Goal: Check status: Check status

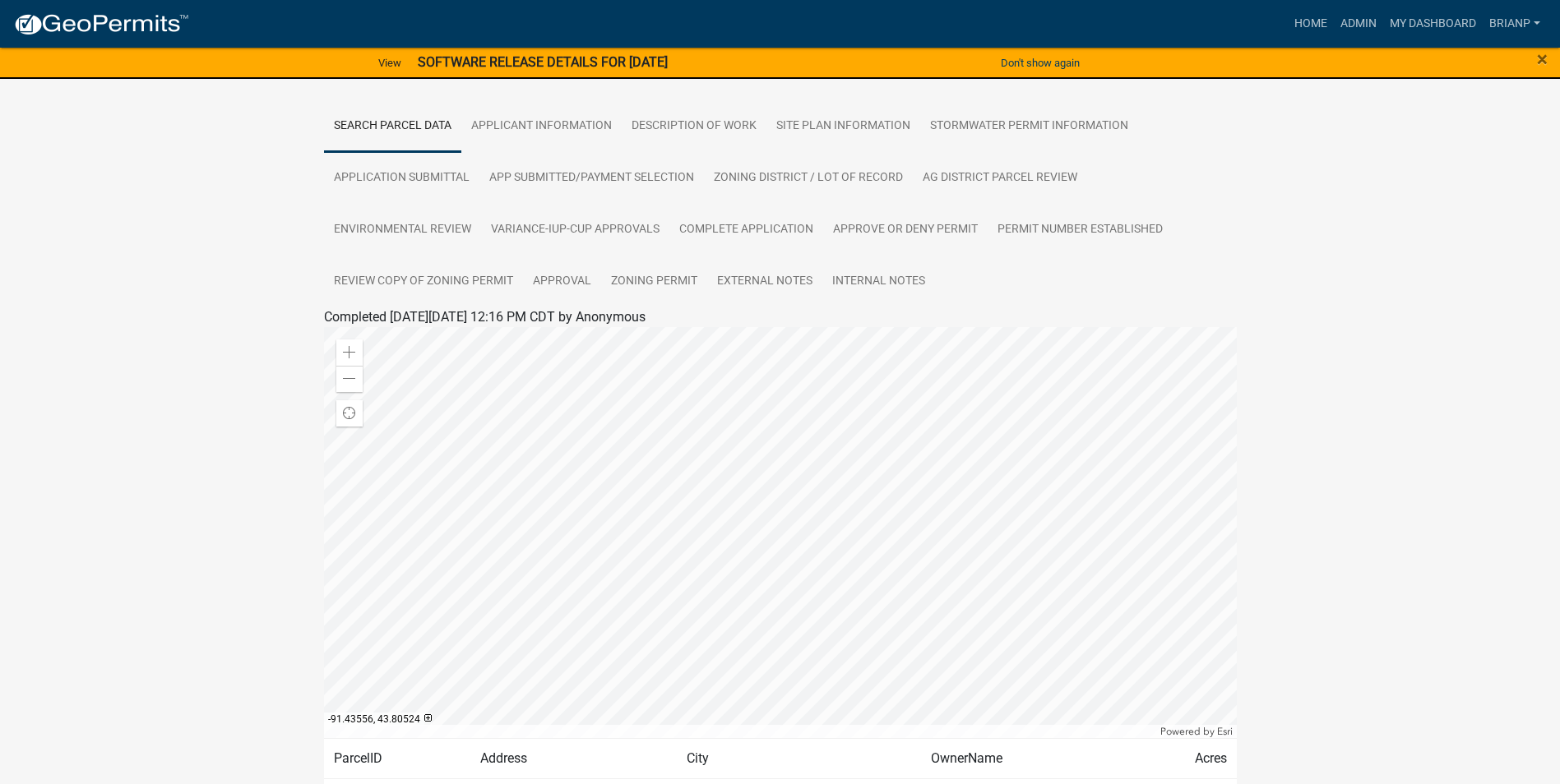
scroll to position [406, 0]
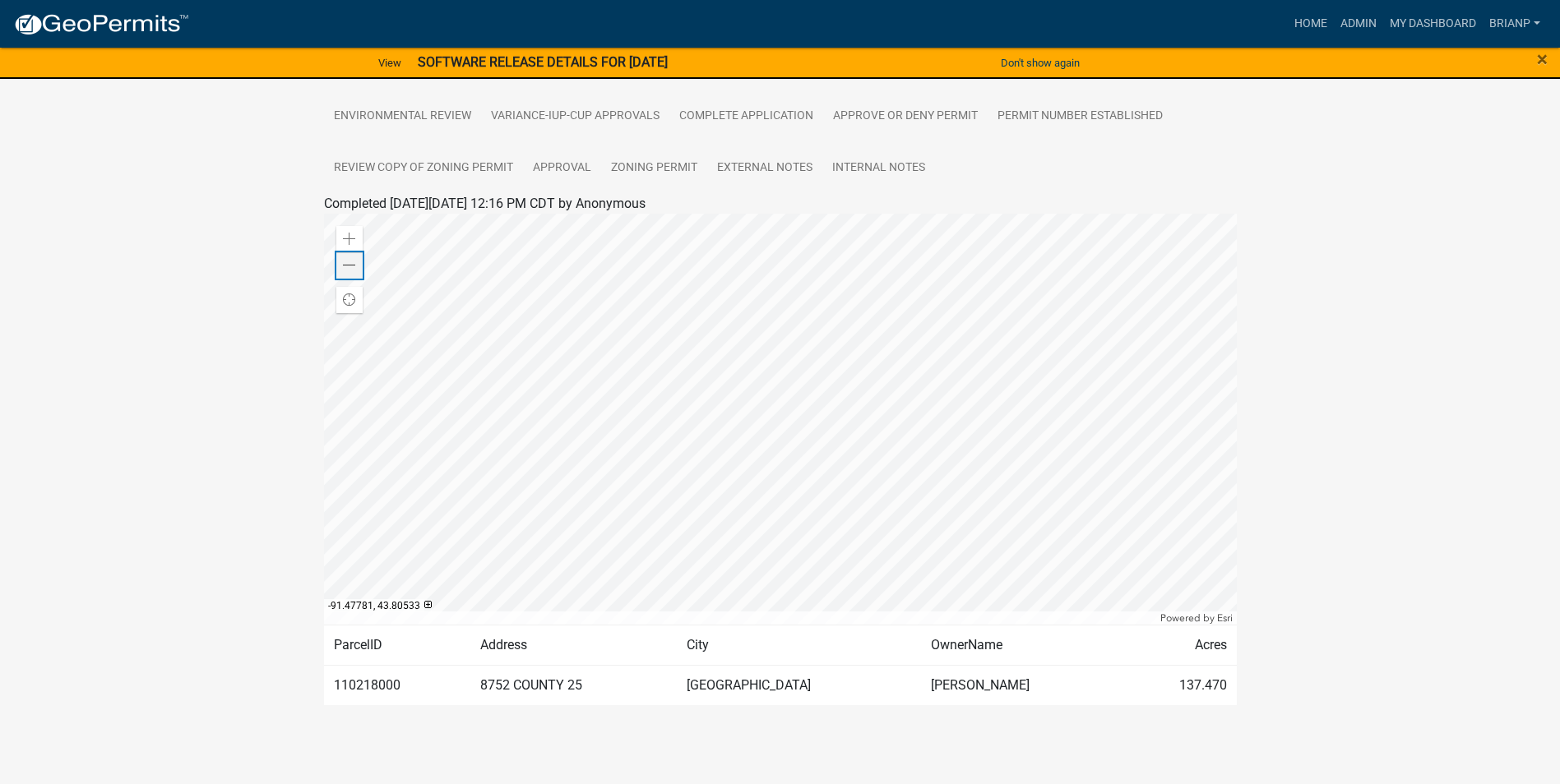
click at [351, 263] on span at bounding box center [349, 265] width 13 height 13
click at [344, 232] on span at bounding box center [349, 238] width 13 height 13
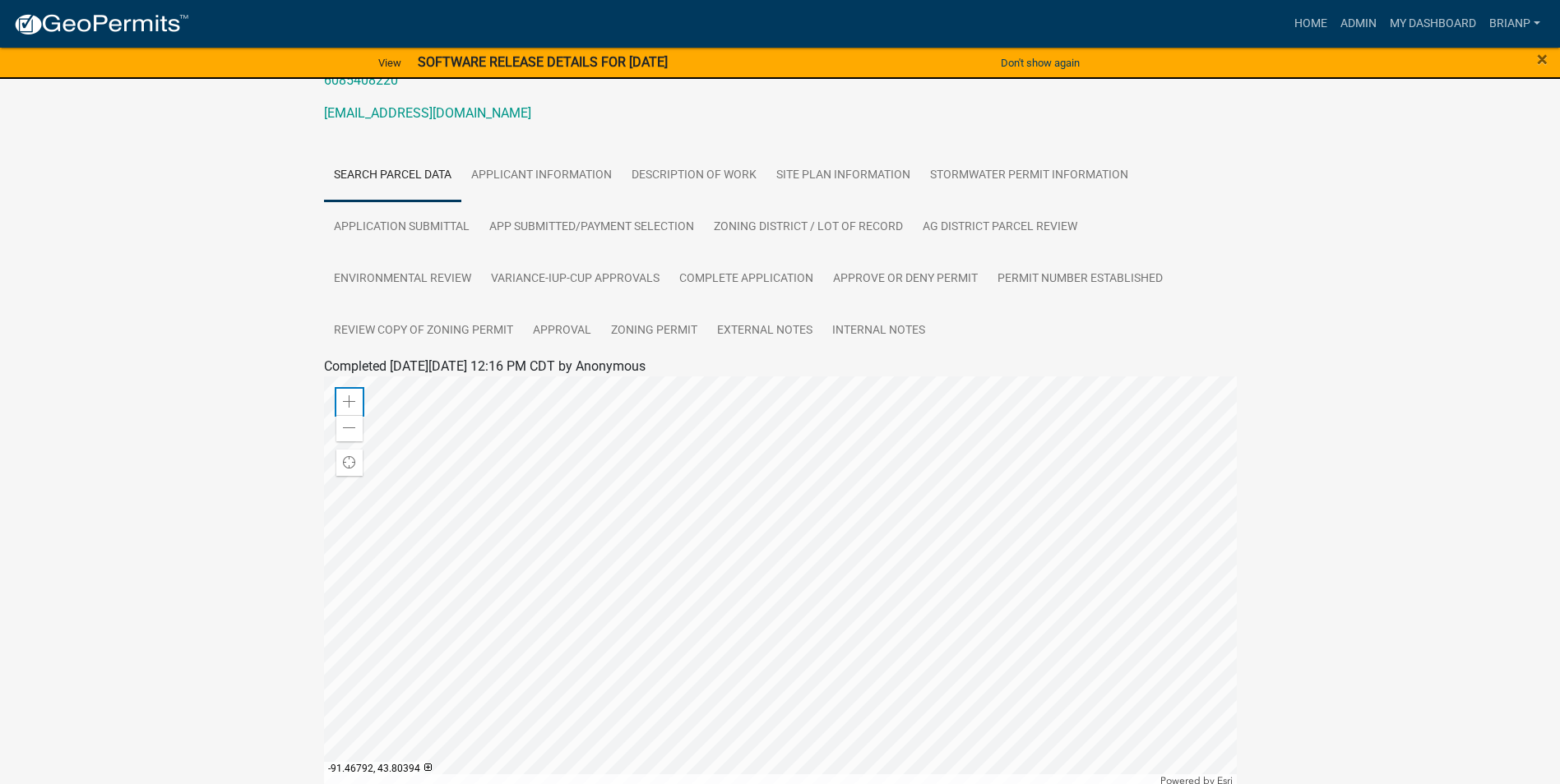
scroll to position [242, 0]
click at [839, 174] on link "SITE PLAN INFORMATION" at bounding box center [842, 177] width 154 height 53
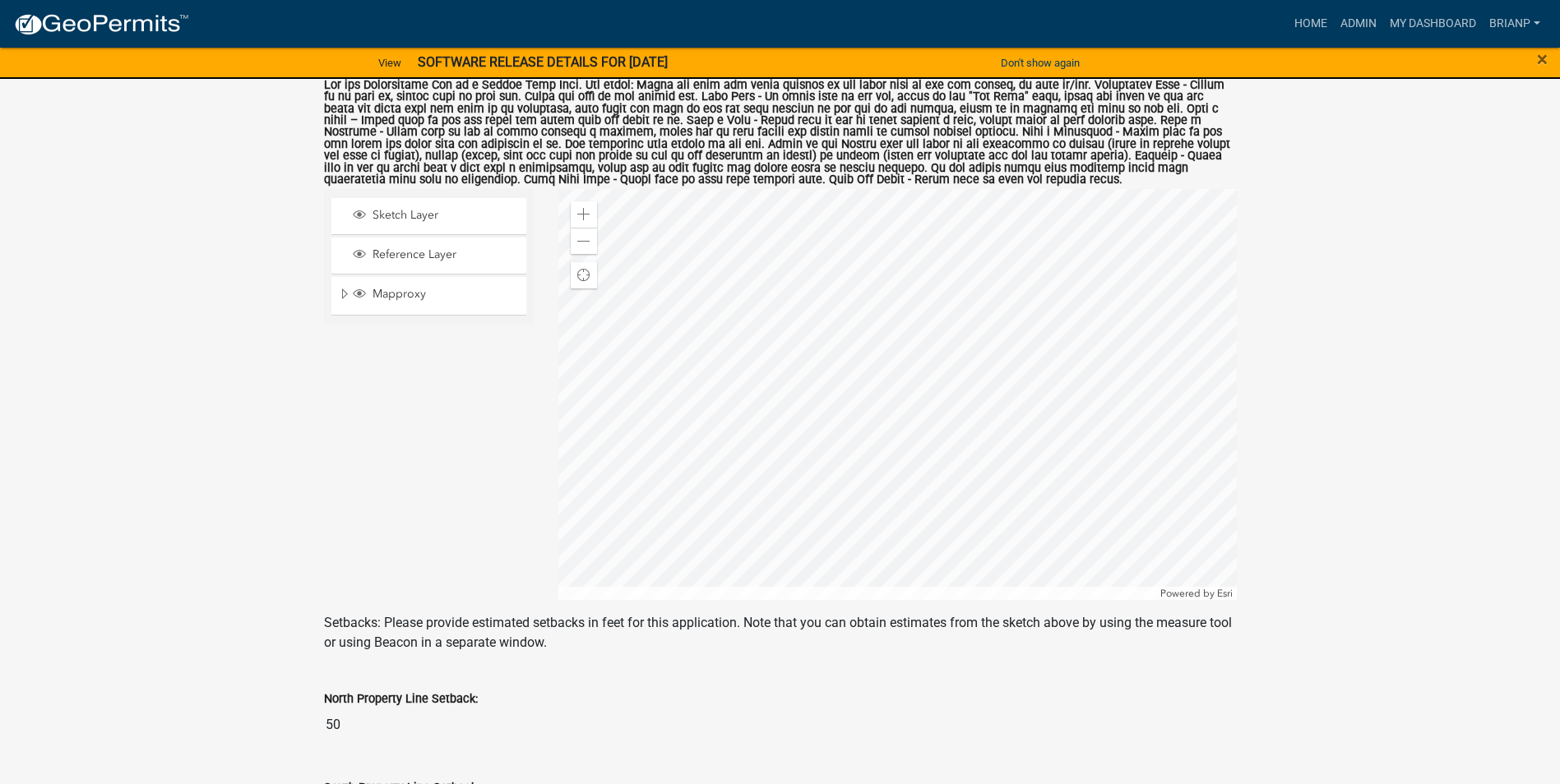
scroll to position [539, 0]
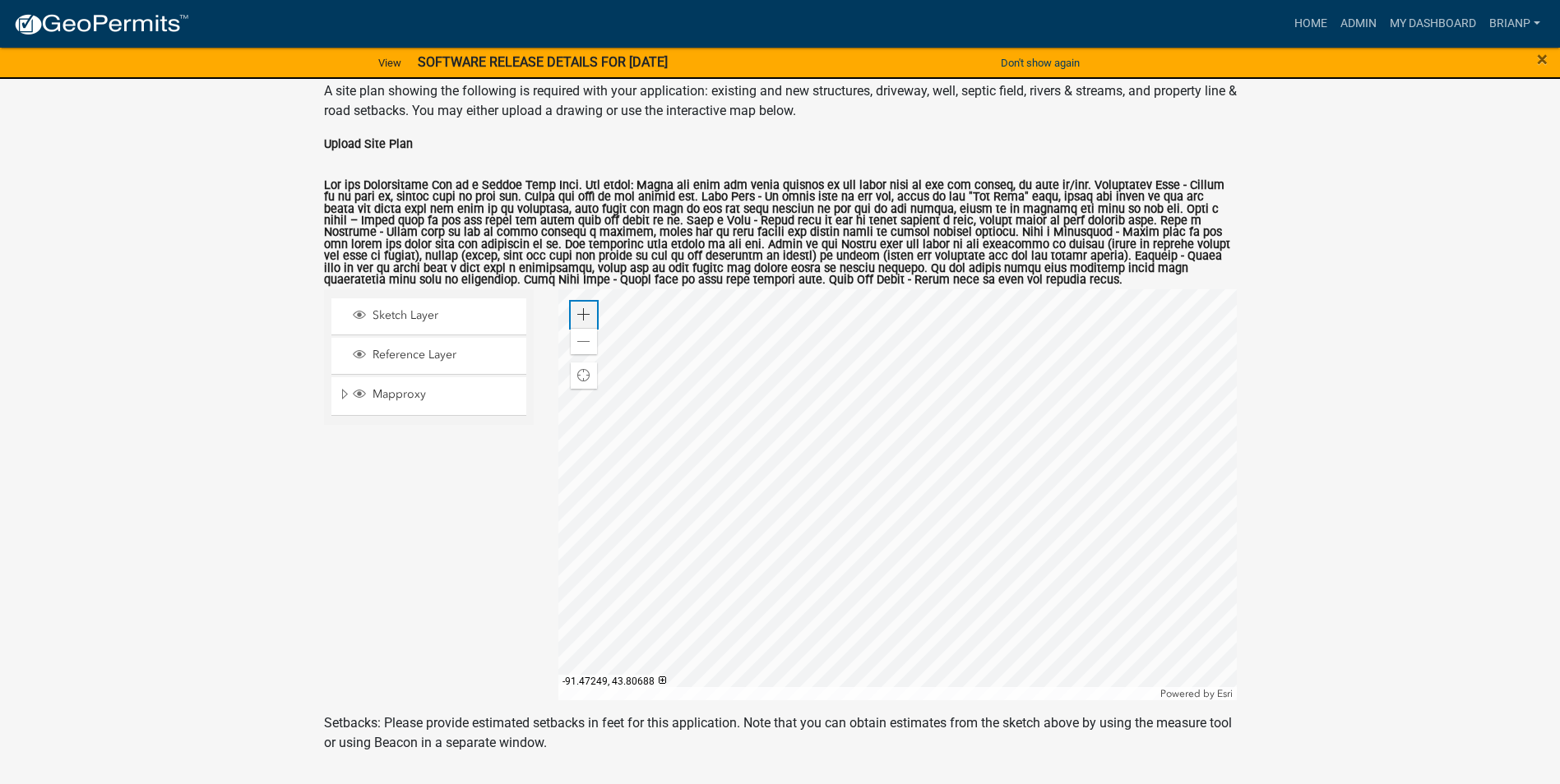
click at [586, 302] on div "Zoom in" at bounding box center [584, 315] width 26 height 26
click at [921, 463] on div at bounding box center [897, 495] width 678 height 411
click at [580, 343] on span at bounding box center [583, 342] width 13 height 13
click at [930, 381] on div at bounding box center [897, 495] width 678 height 411
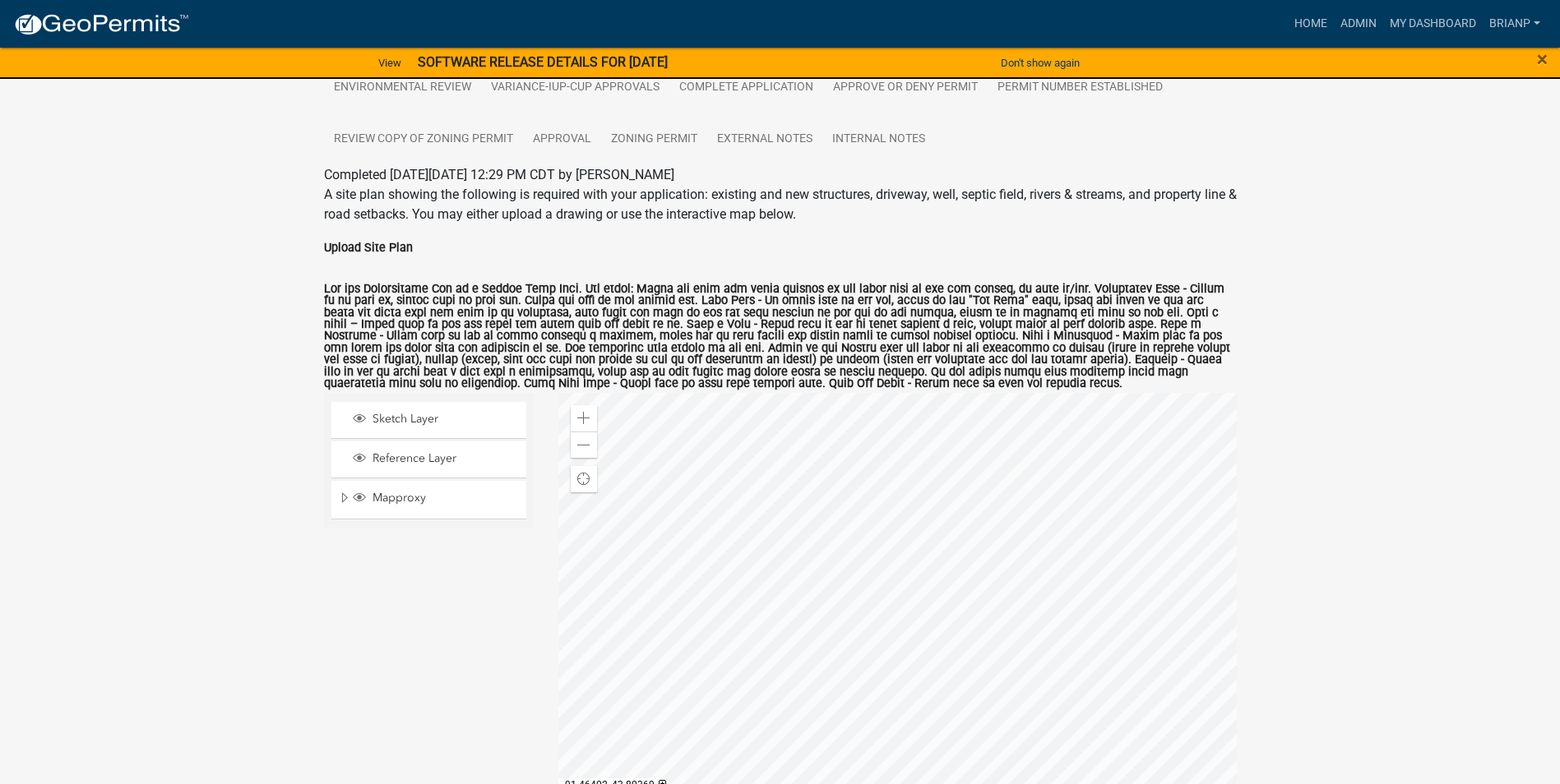
scroll to position [45, 0]
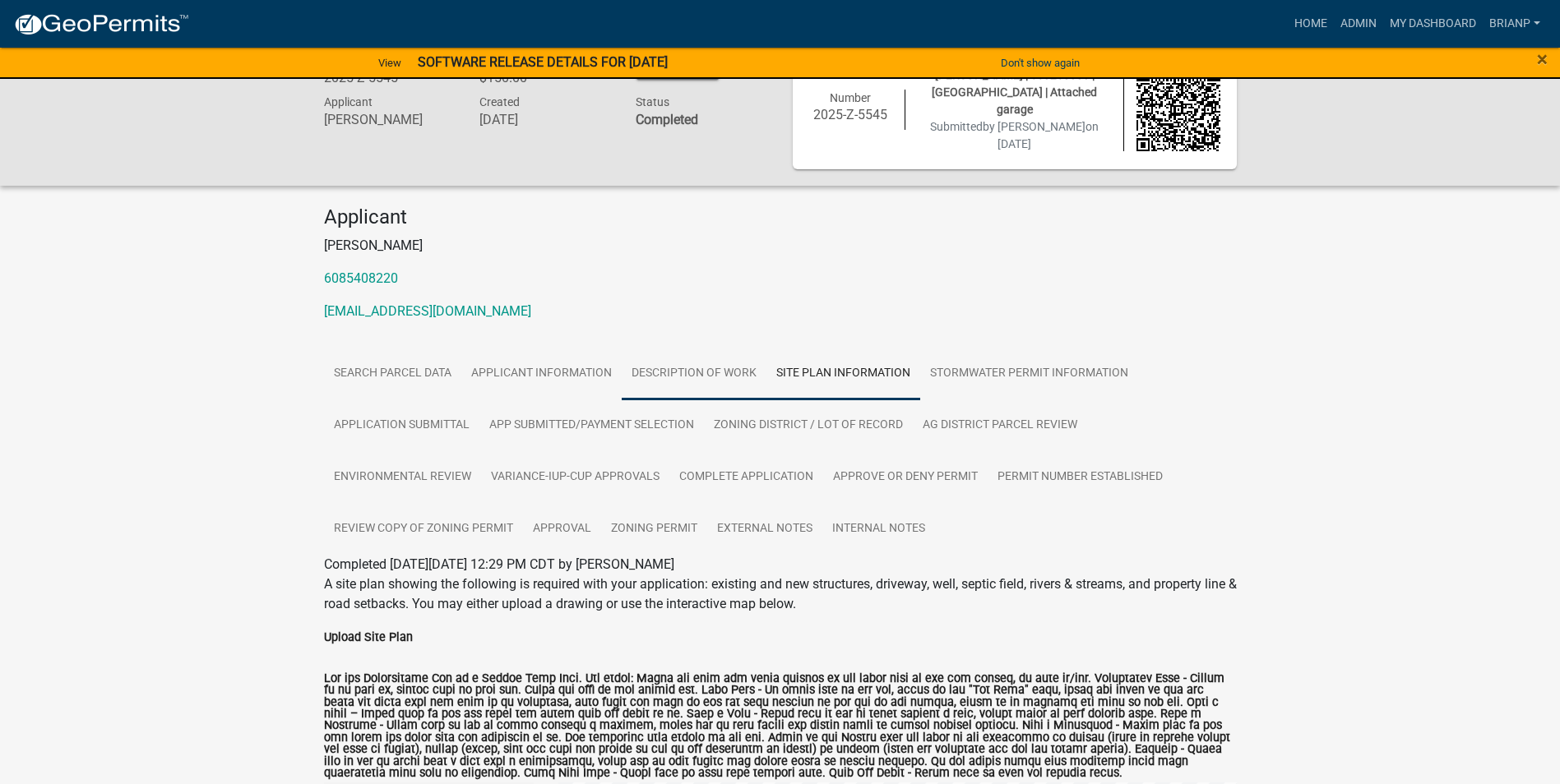
click at [672, 369] on link "DESCRIPTION OF WORK" at bounding box center [693, 374] width 145 height 53
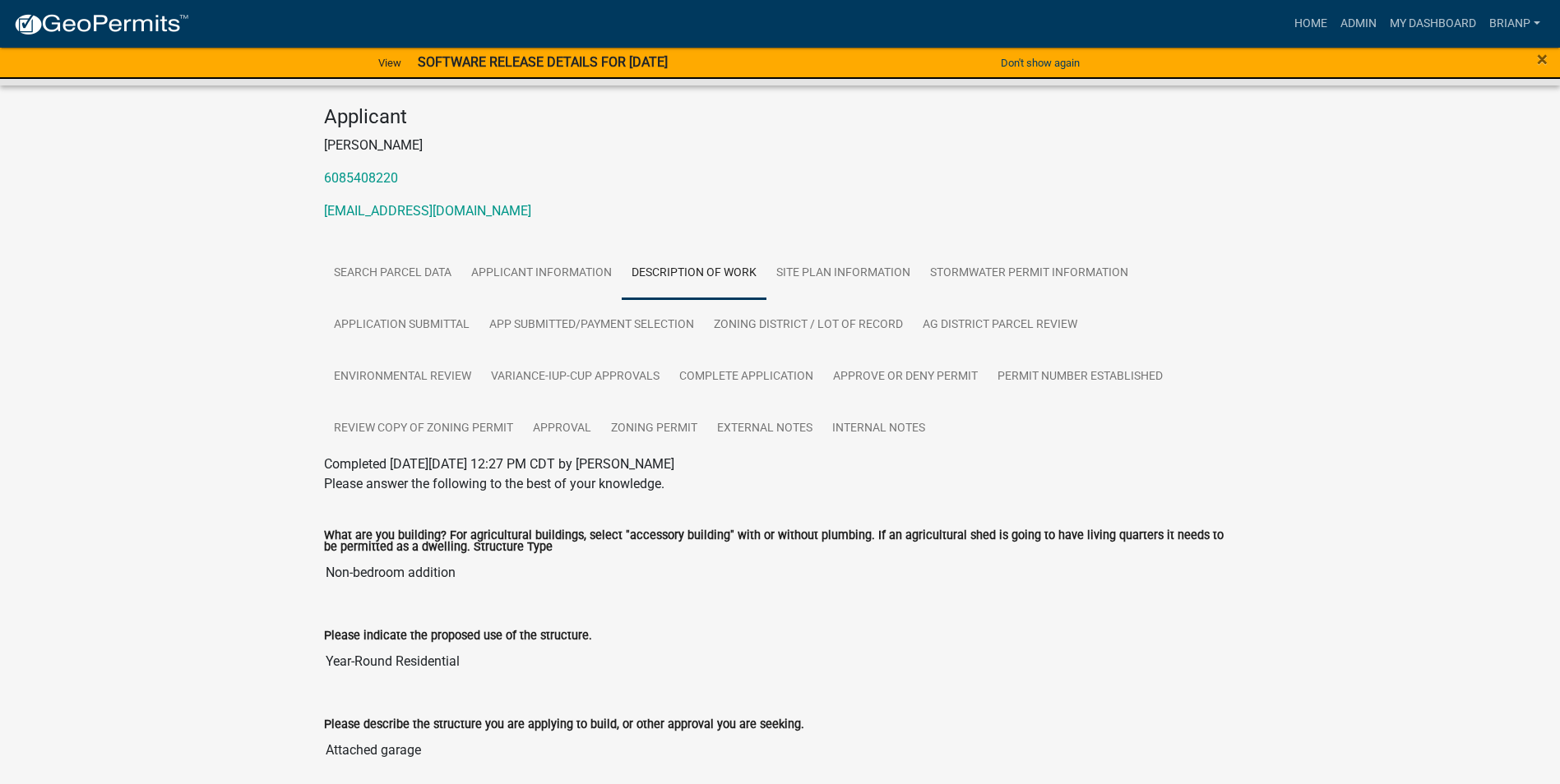
scroll to position [0, 0]
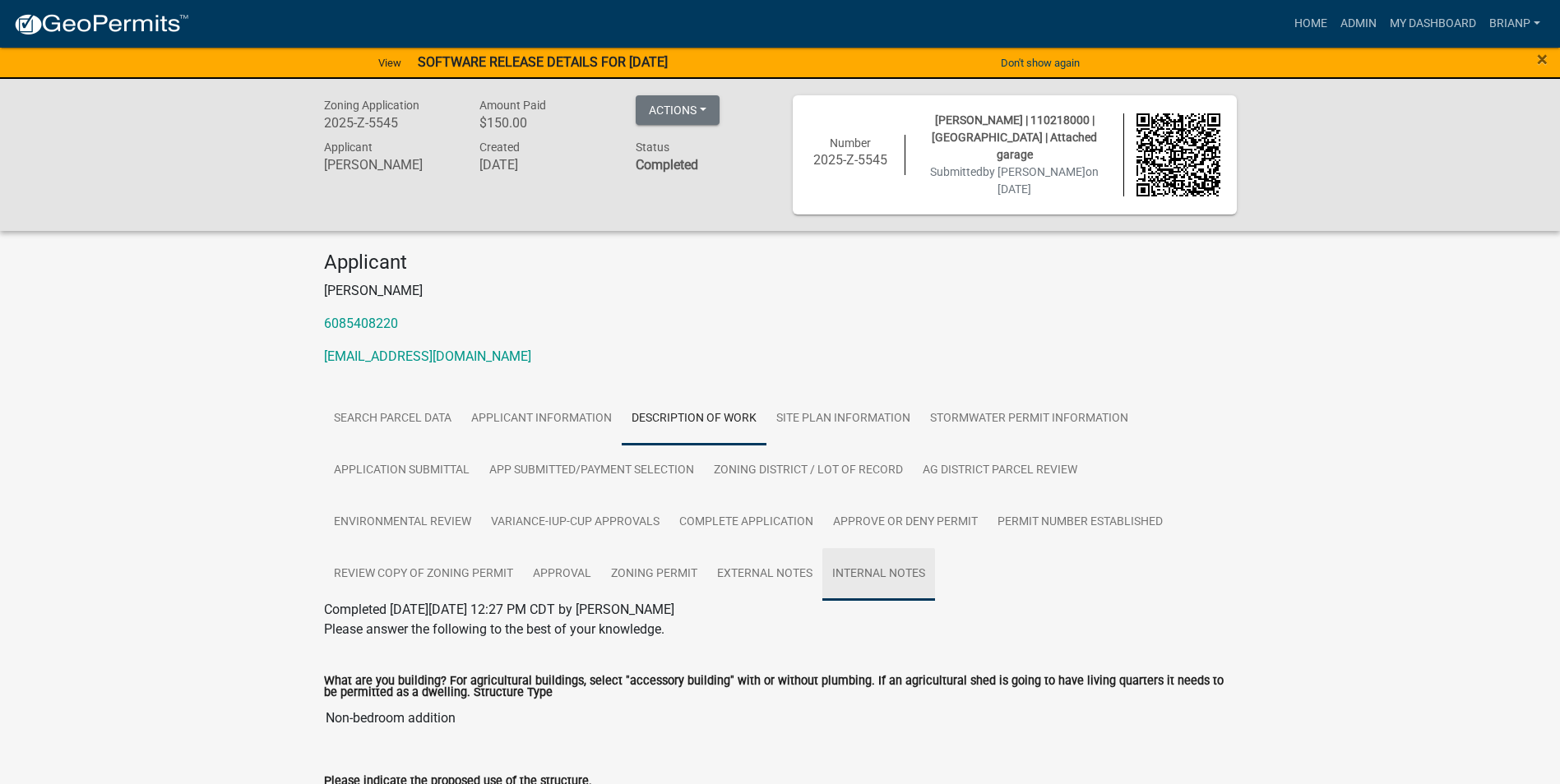
click at [854, 559] on link "Internal Notes" at bounding box center [879, 574] width 113 height 53
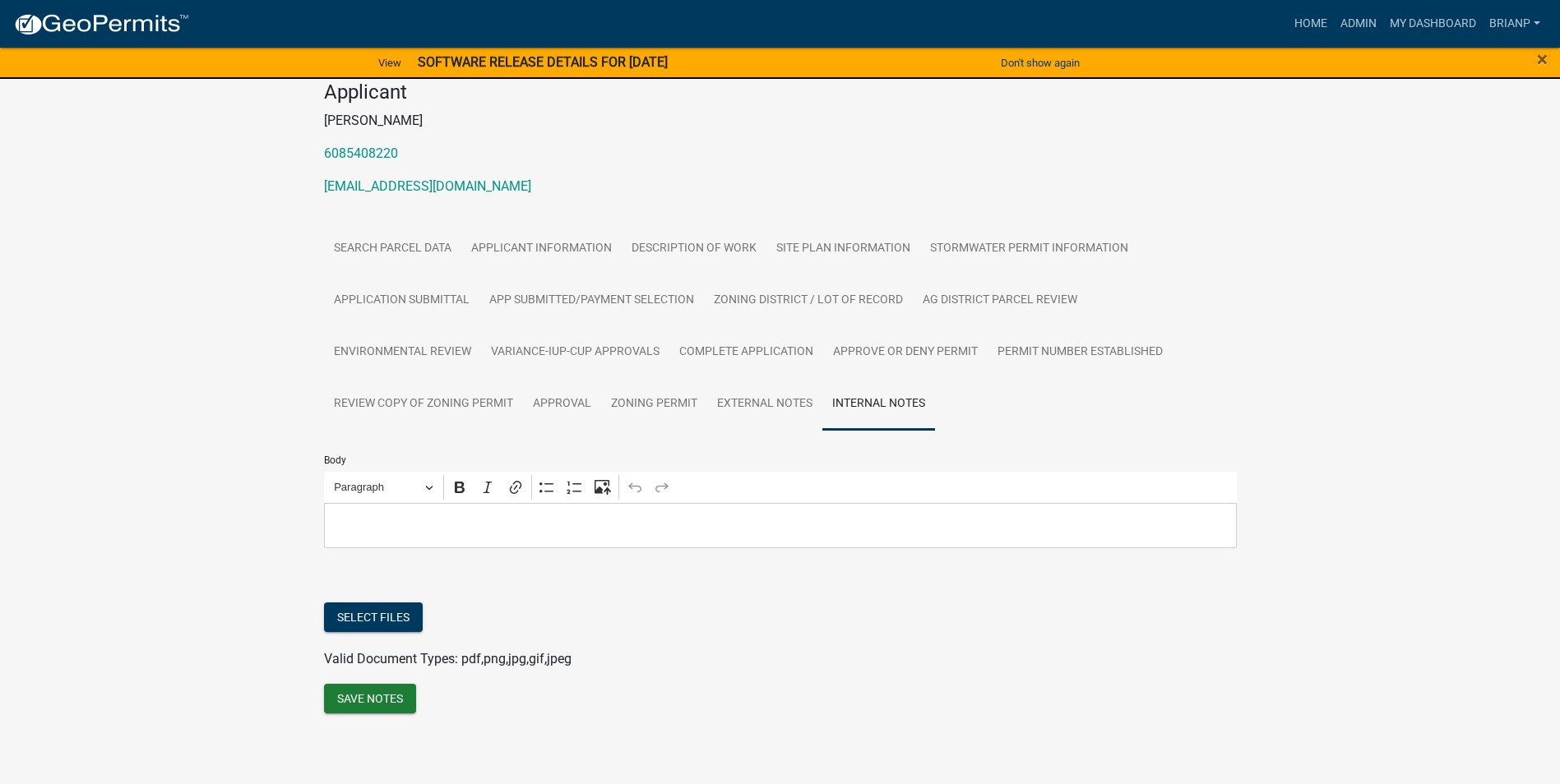
scroll to position [171, 0]
click at [757, 406] on link "External Notes" at bounding box center [764, 403] width 115 height 53
click at [631, 407] on link "Zoning Permit" at bounding box center [654, 403] width 106 height 53
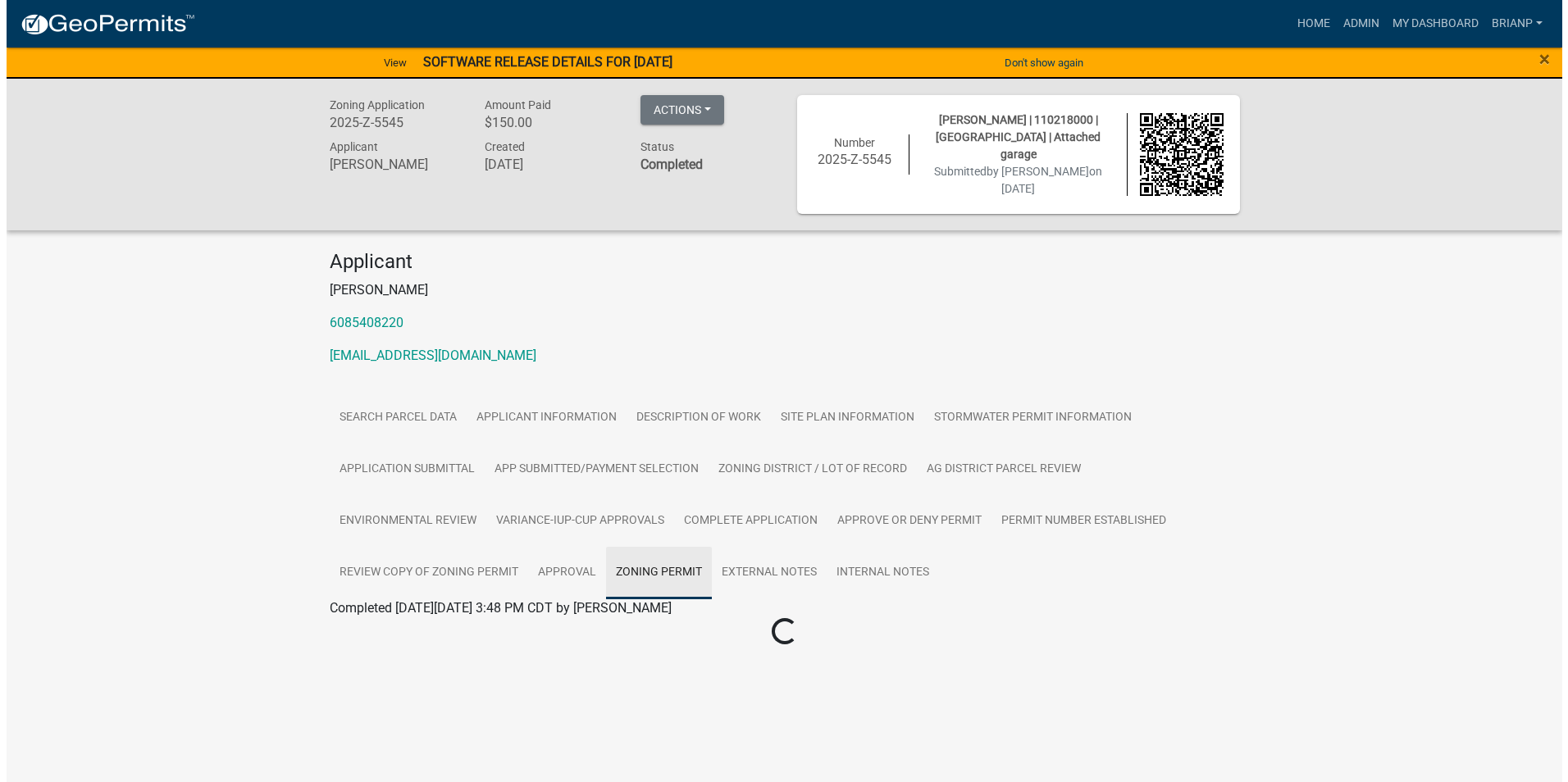
scroll to position [0, 0]
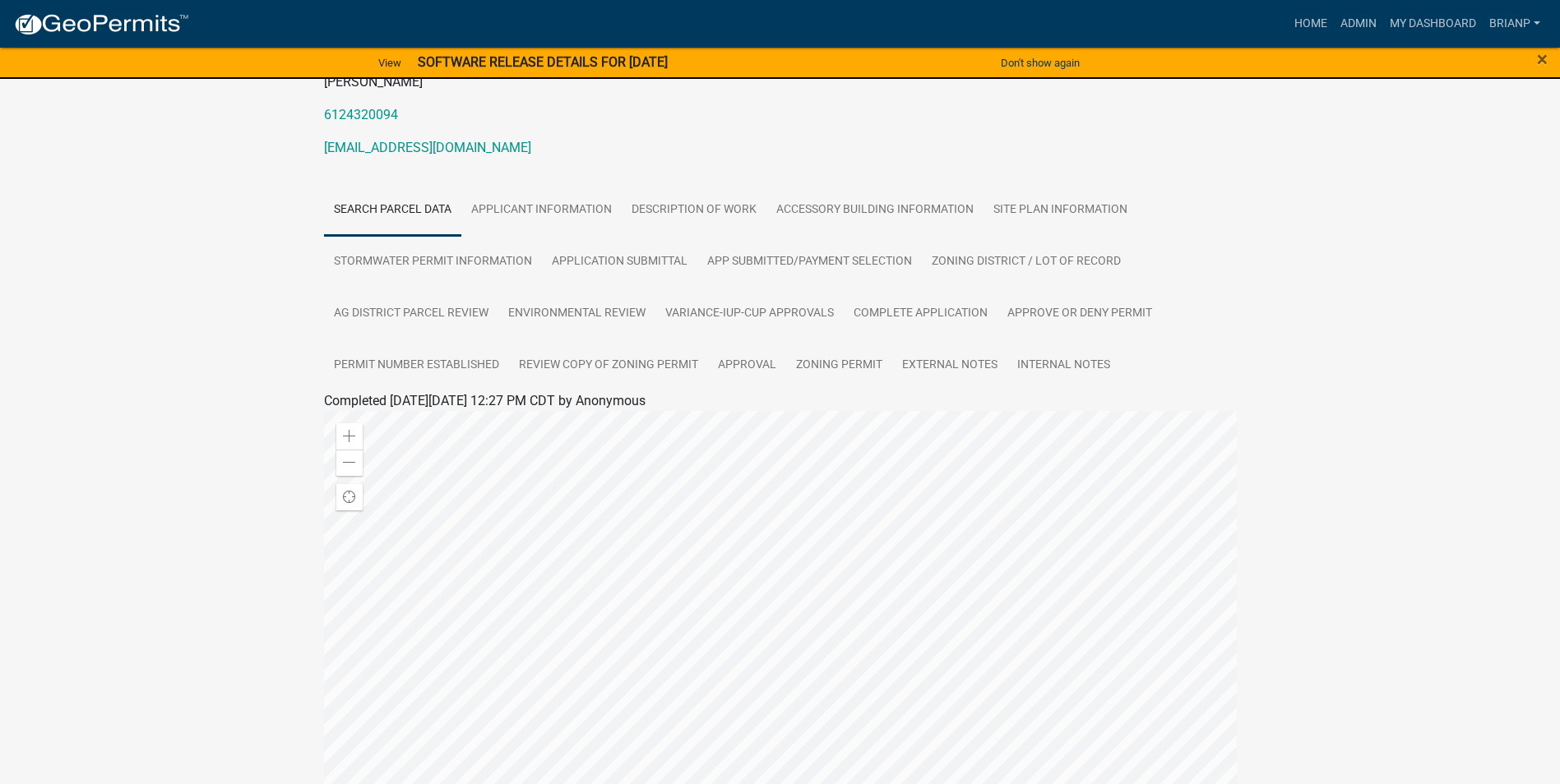
scroll to position [246, 0]
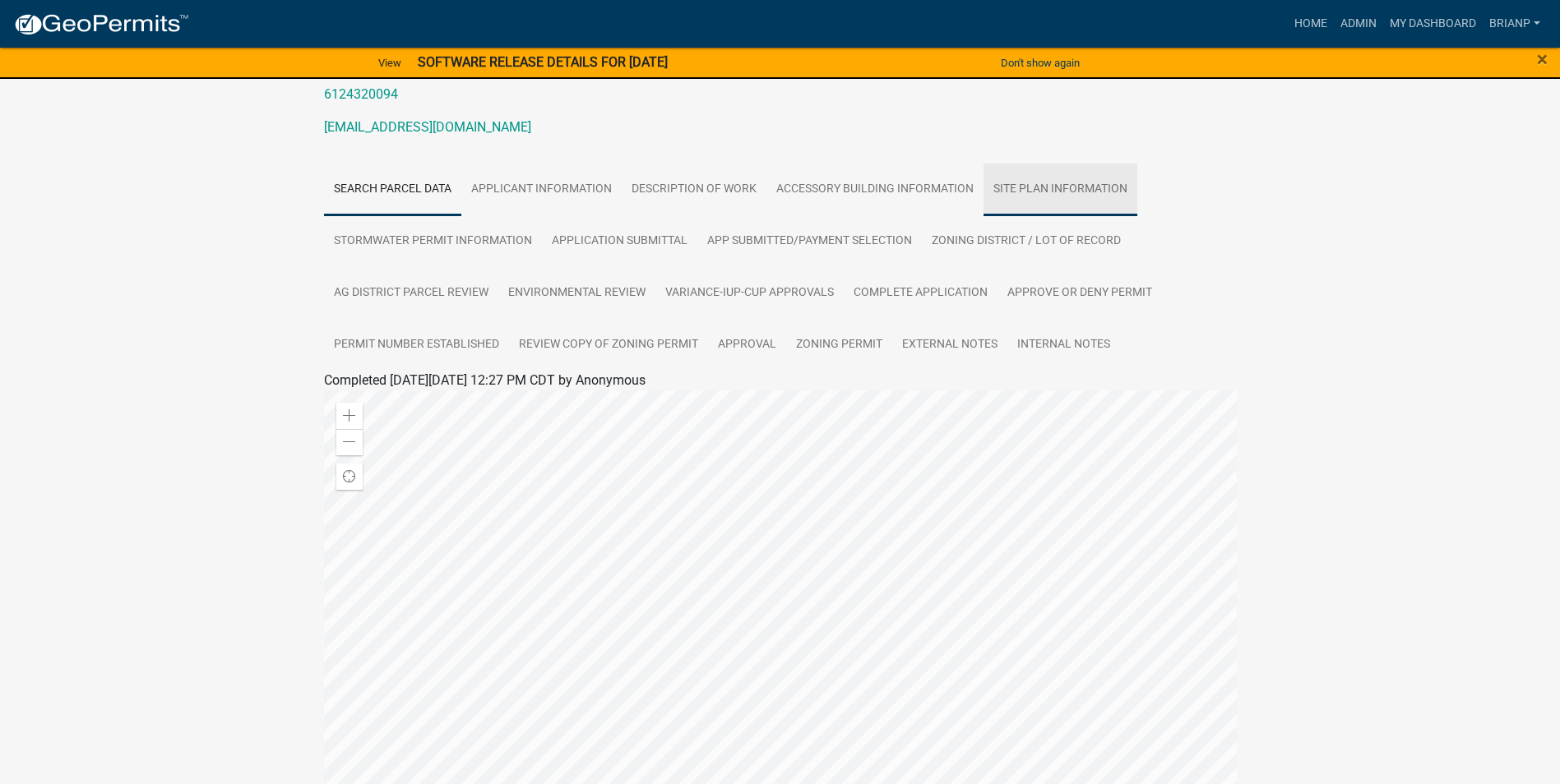
click at [1047, 203] on link "SITE PLAN INFORMATION" at bounding box center [1059, 190] width 154 height 53
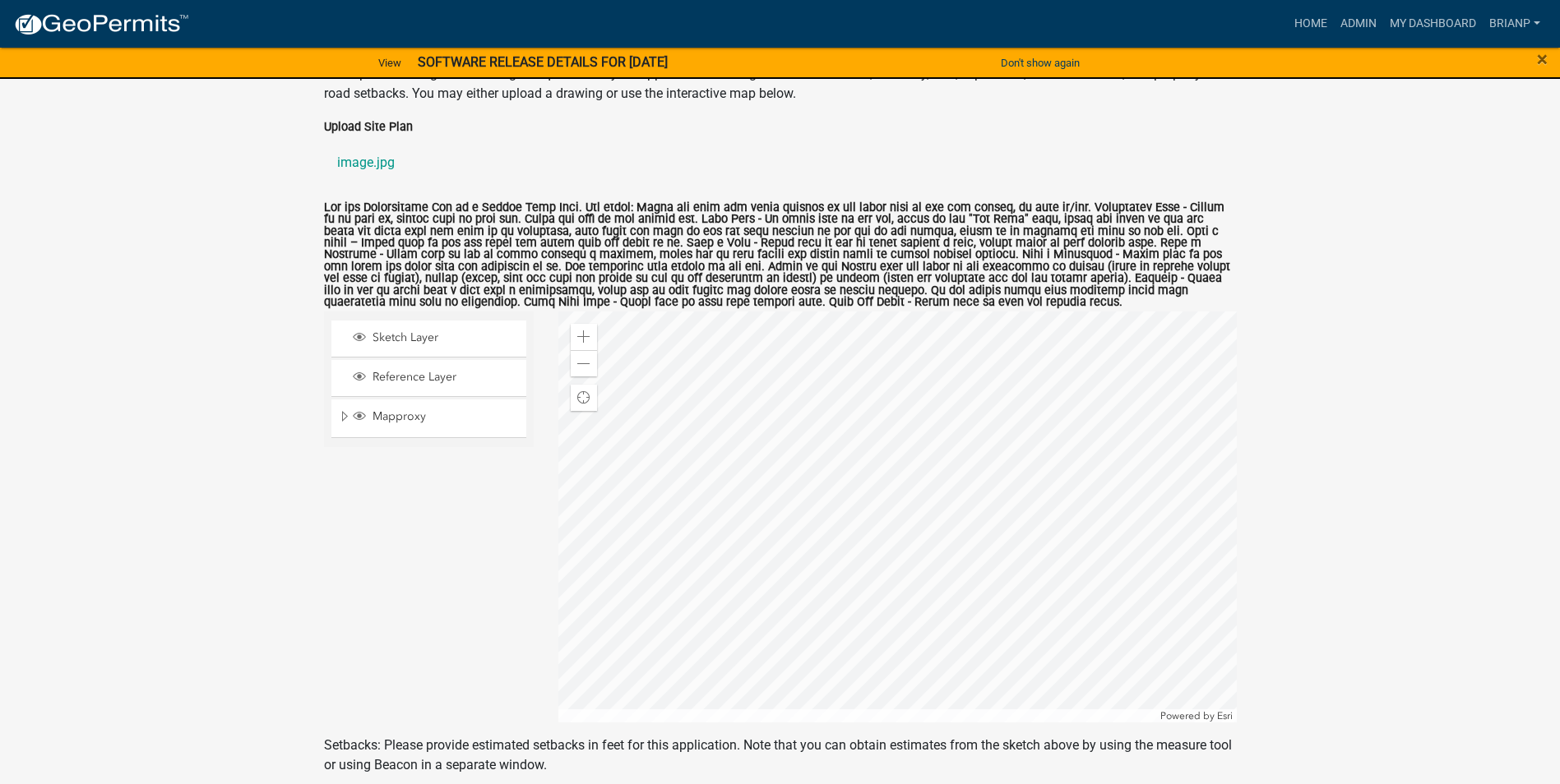
scroll to position [575, 0]
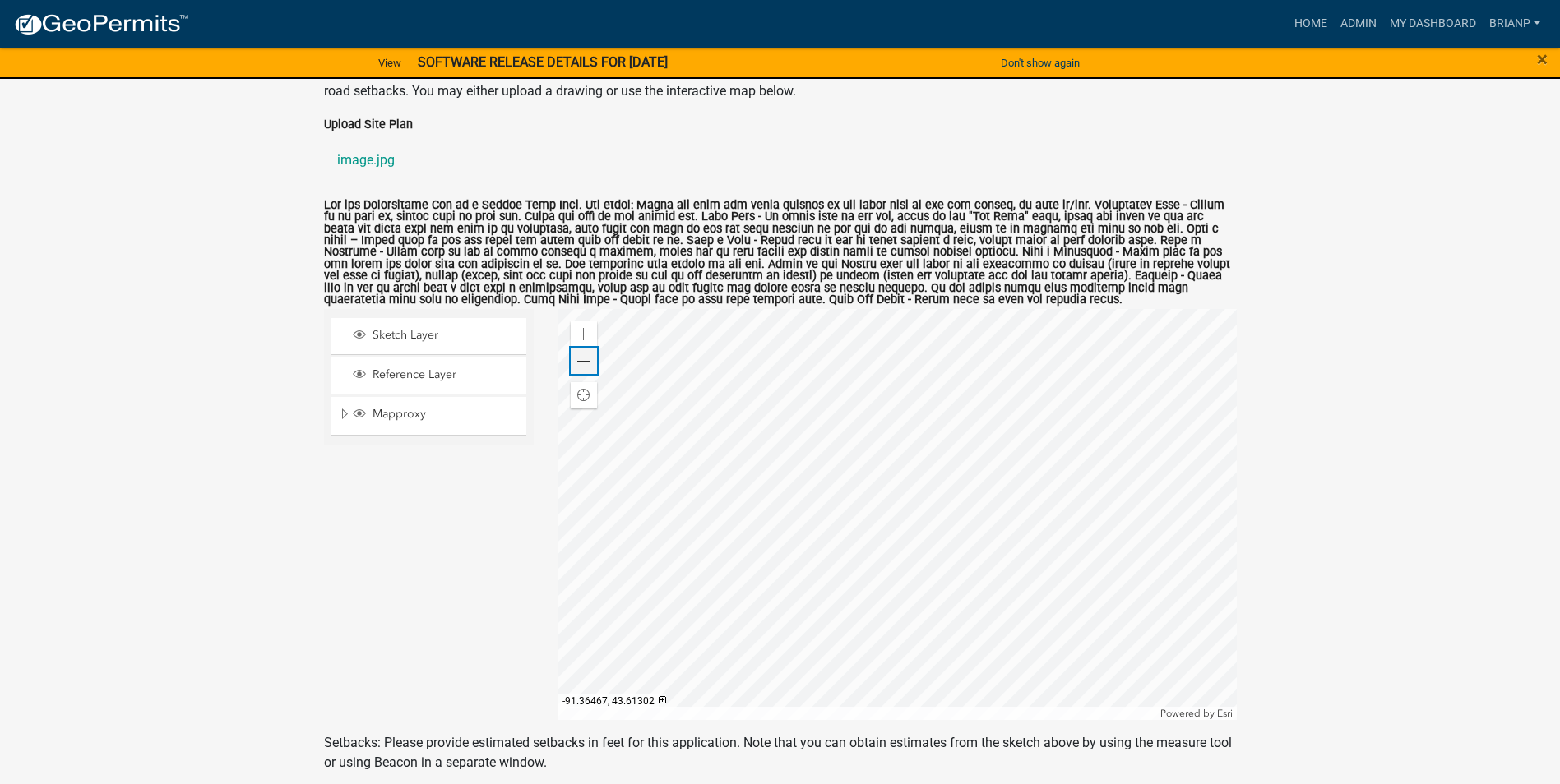
click at [579, 369] on span at bounding box center [583, 361] width 13 height 13
click at [574, 374] on div "Zoom out" at bounding box center [584, 361] width 26 height 26
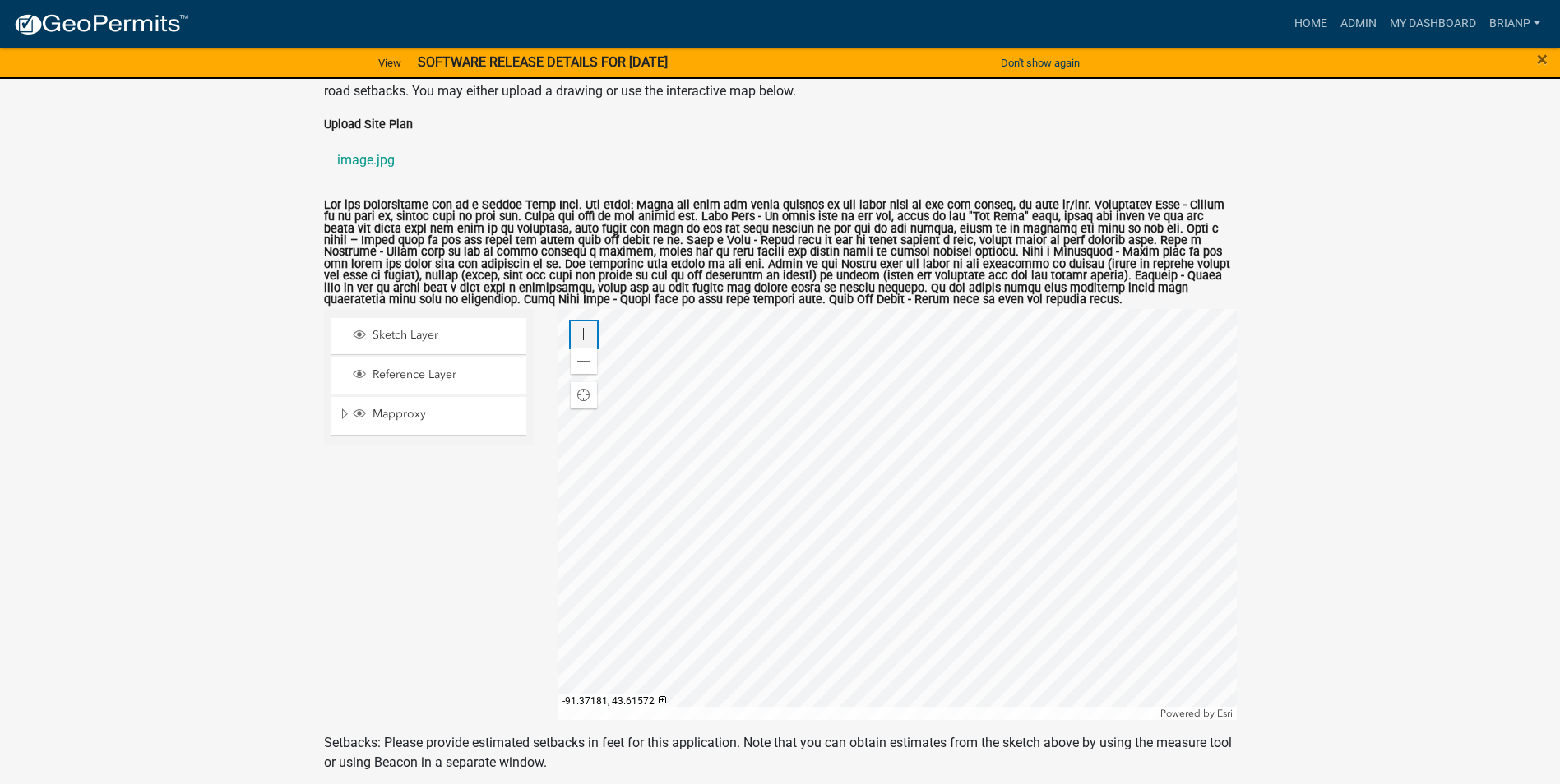
click at [575, 348] on div "Zoom in" at bounding box center [584, 335] width 26 height 26
click at [962, 493] on div at bounding box center [897, 514] width 678 height 411
click at [577, 369] on span at bounding box center [583, 361] width 13 height 13
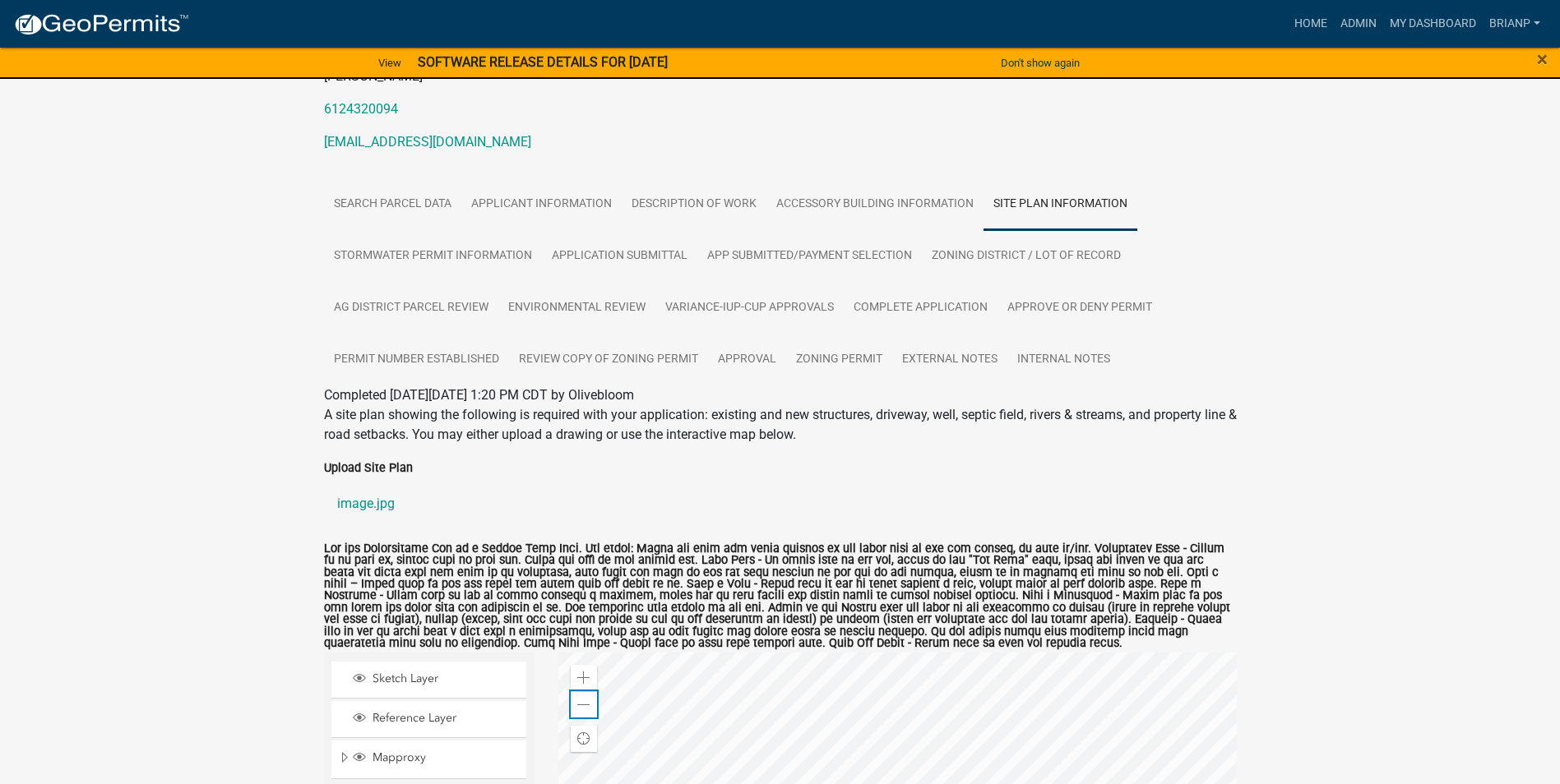
scroll to position [246, 0]
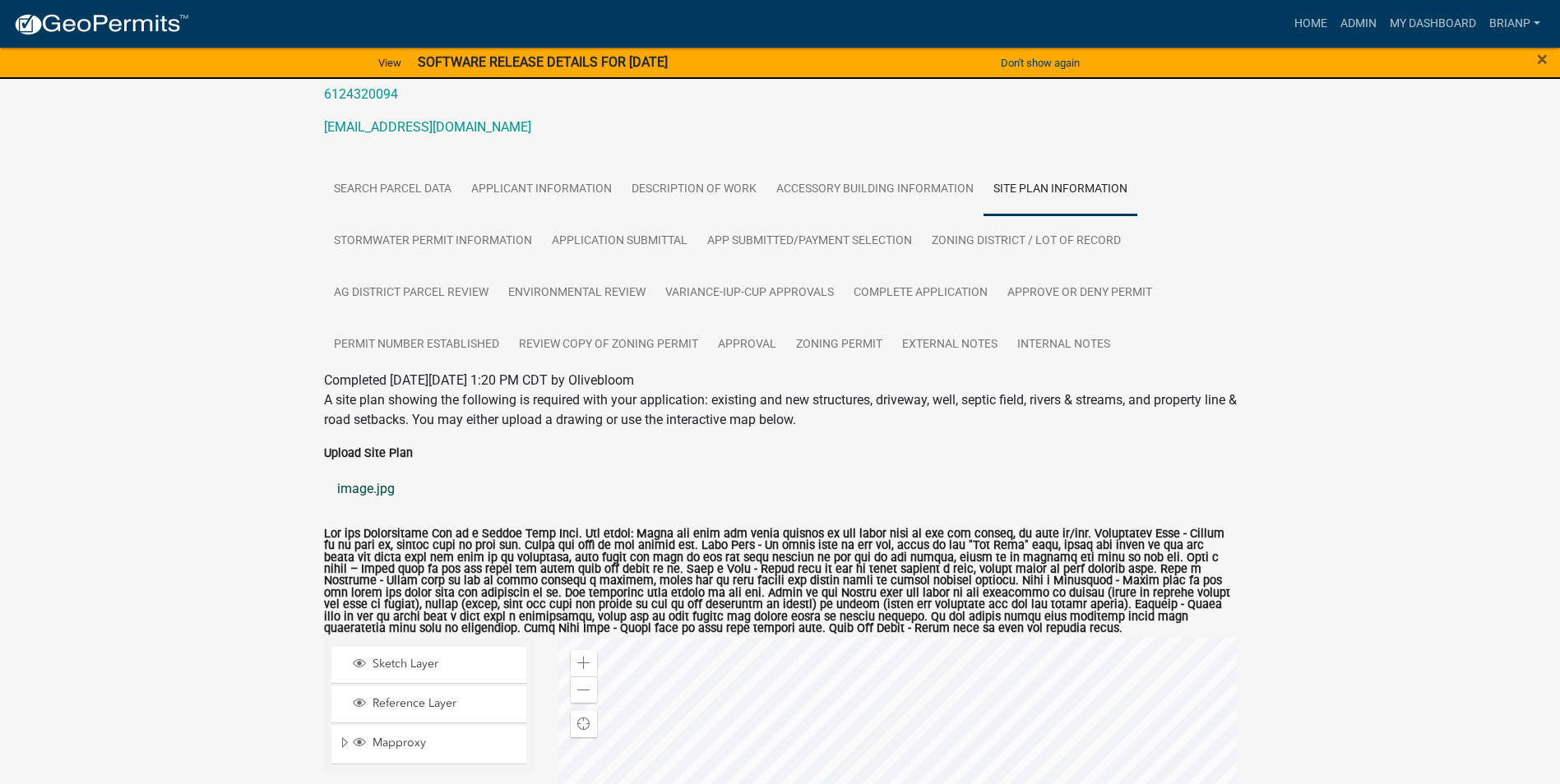
click at [347, 498] on link "image.jpg" at bounding box center [780, 488] width 913 height 39
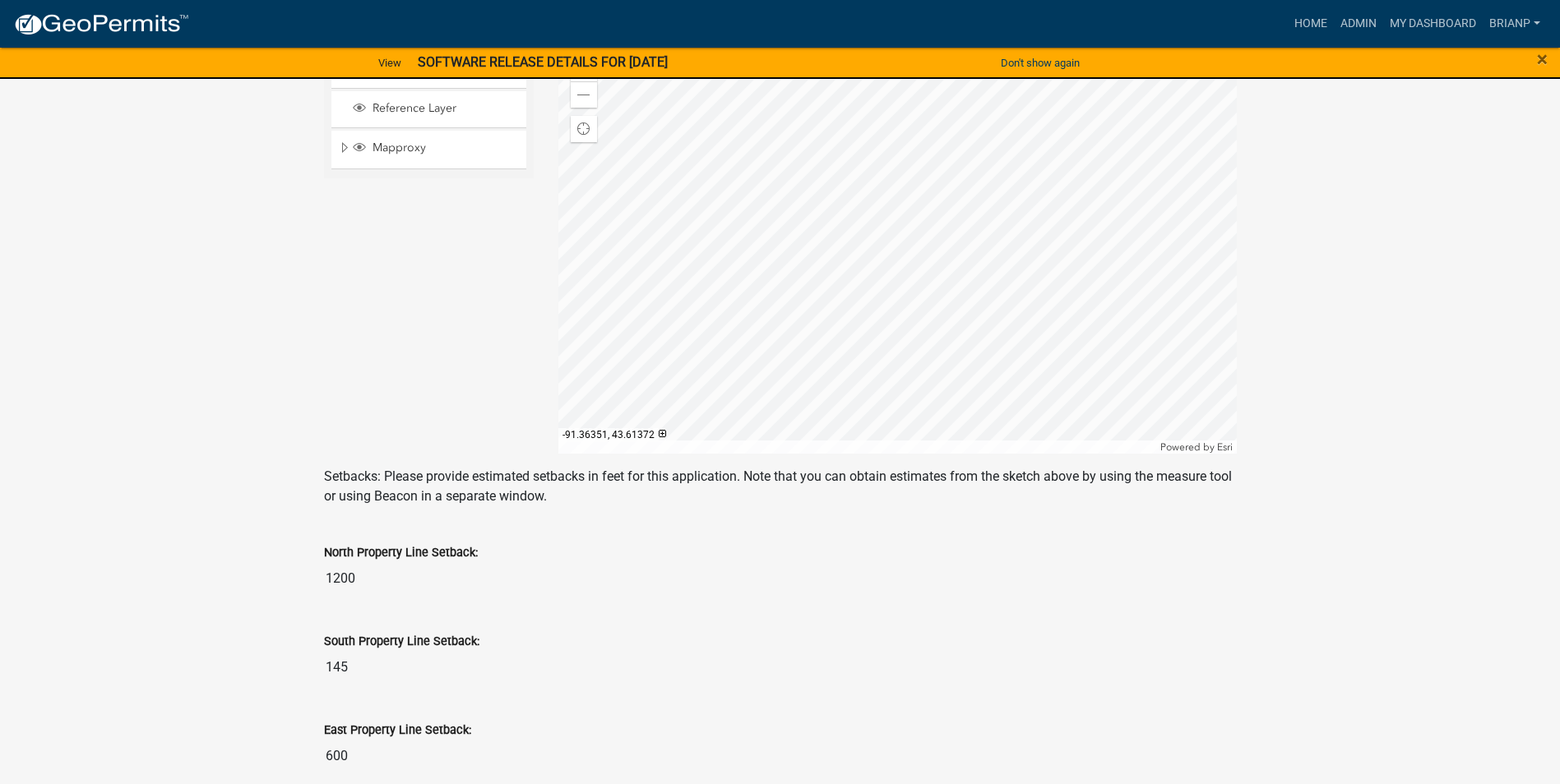
scroll to position [532, 0]
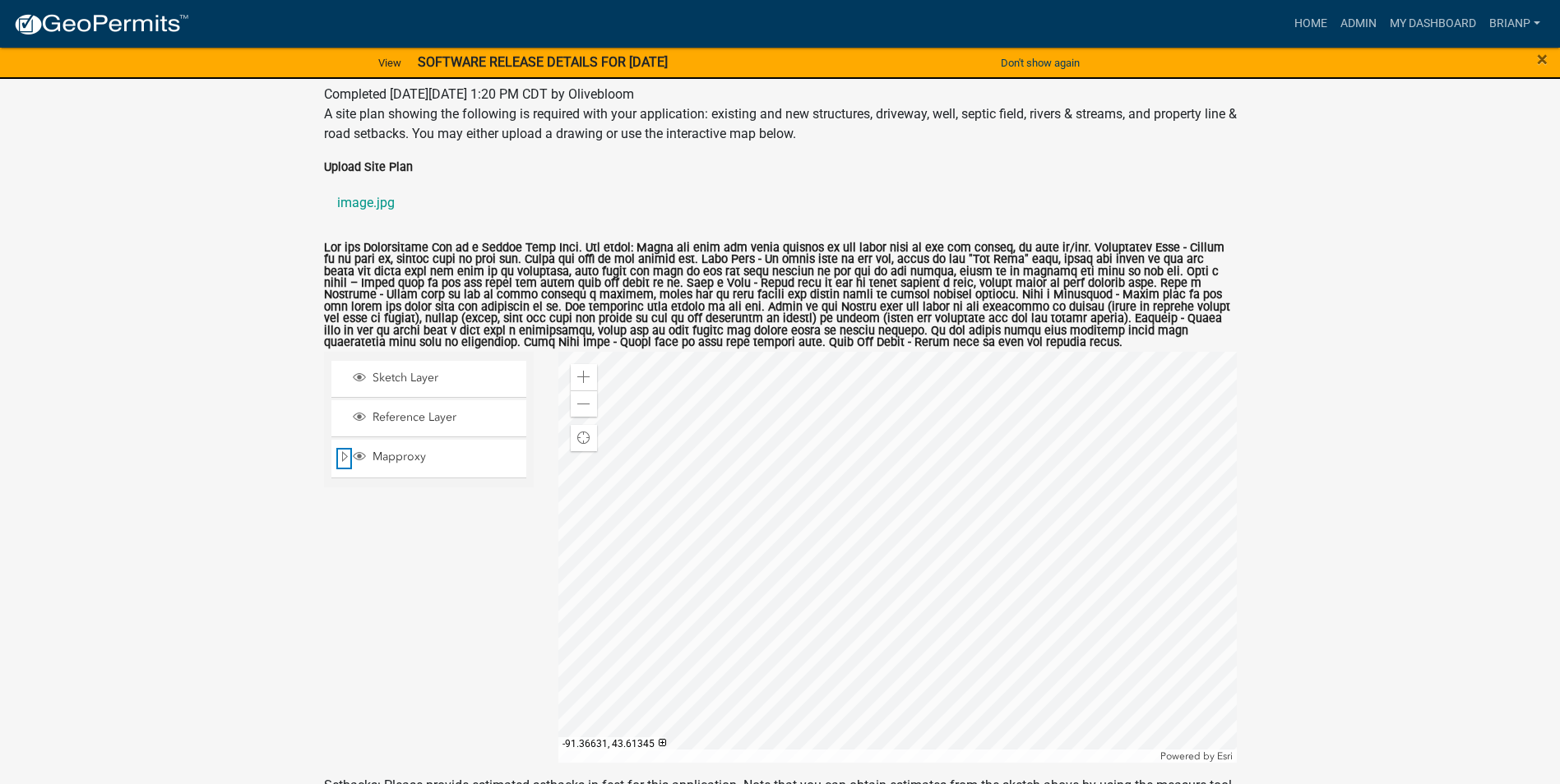
click at [344, 465] on span "Expand" at bounding box center [344, 457] width 13 height 16
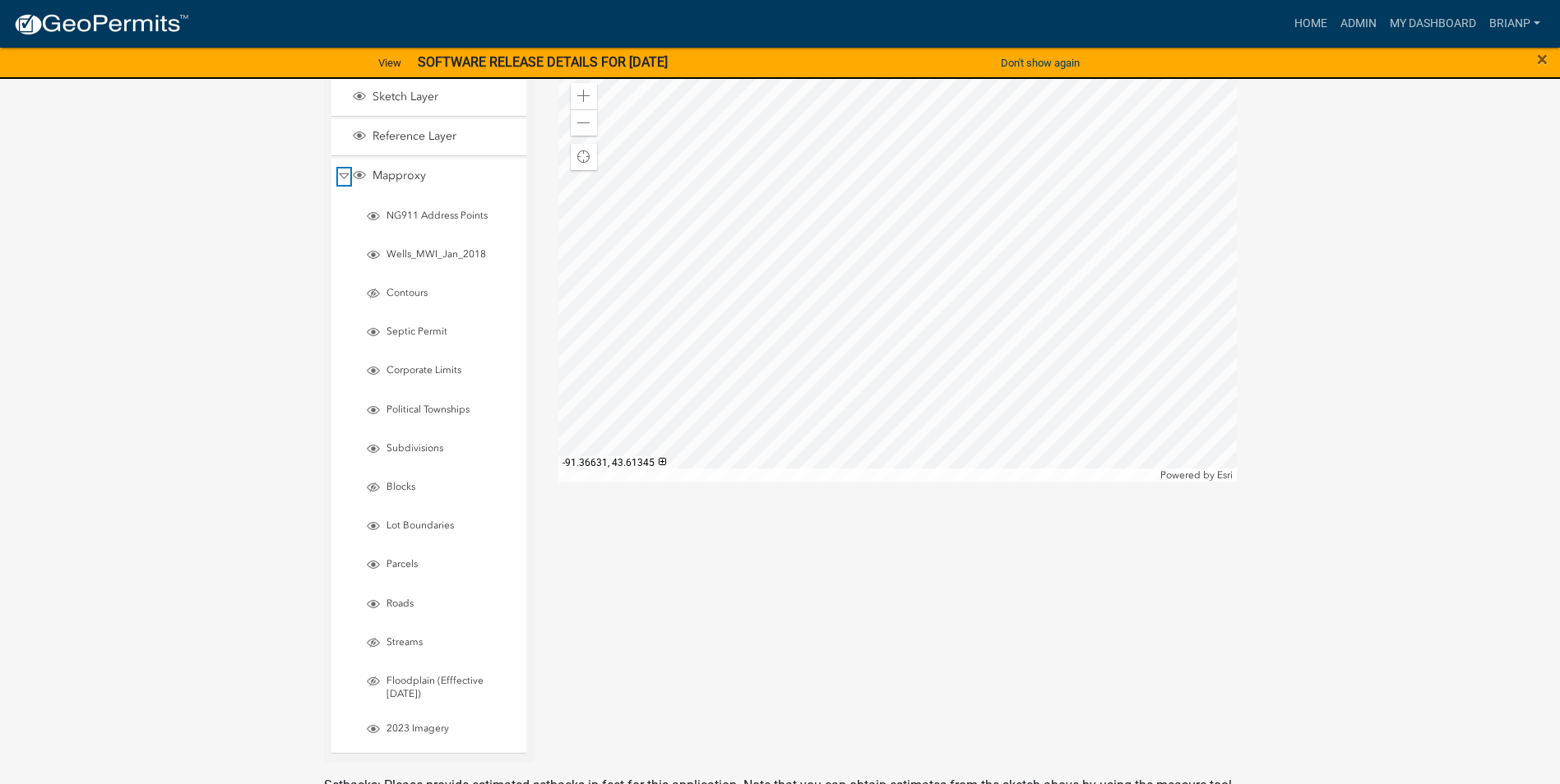
scroll to position [615, 0]
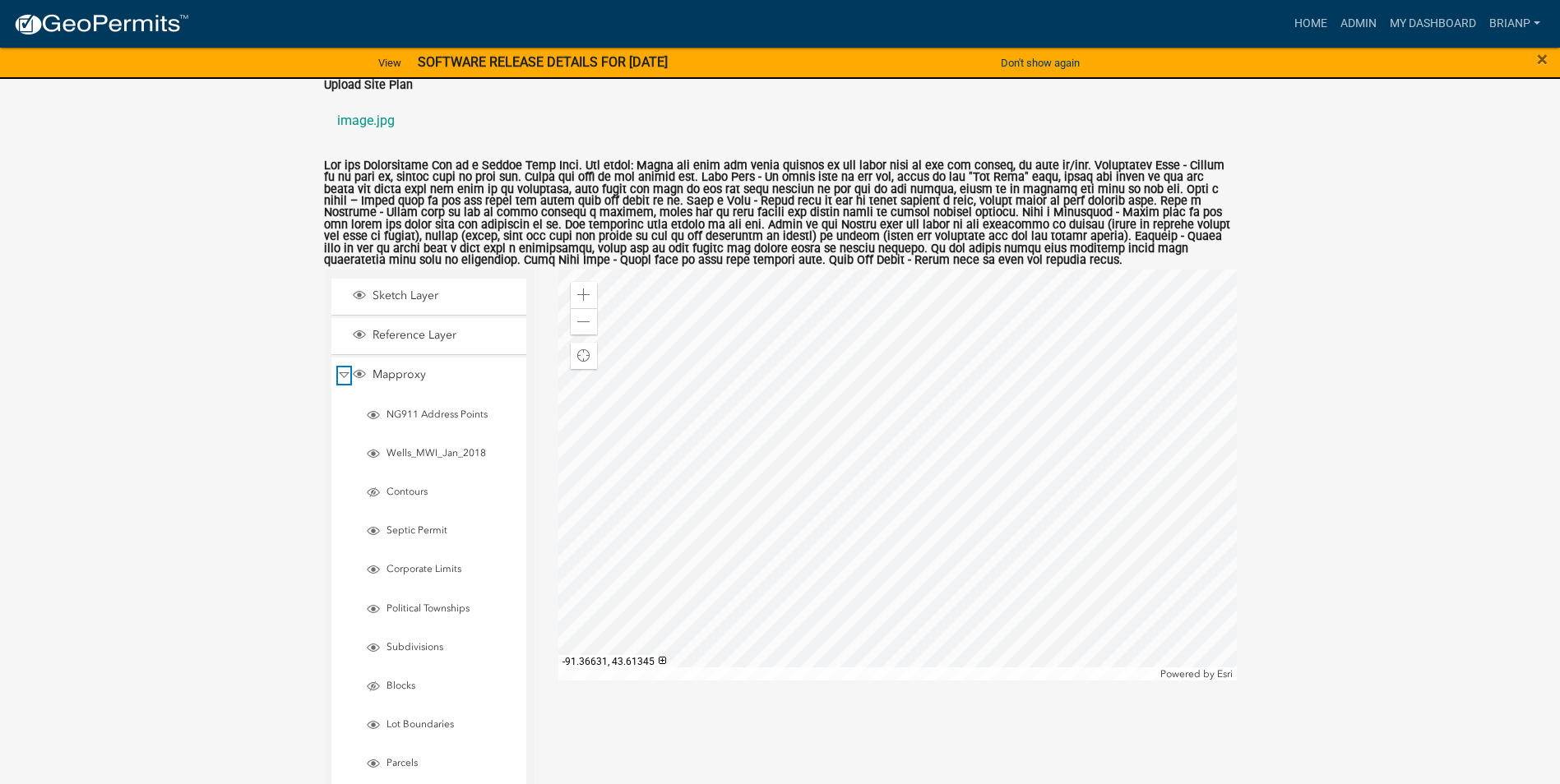
click at [342, 383] on span "Collapse" at bounding box center [344, 376] width 12 height 16
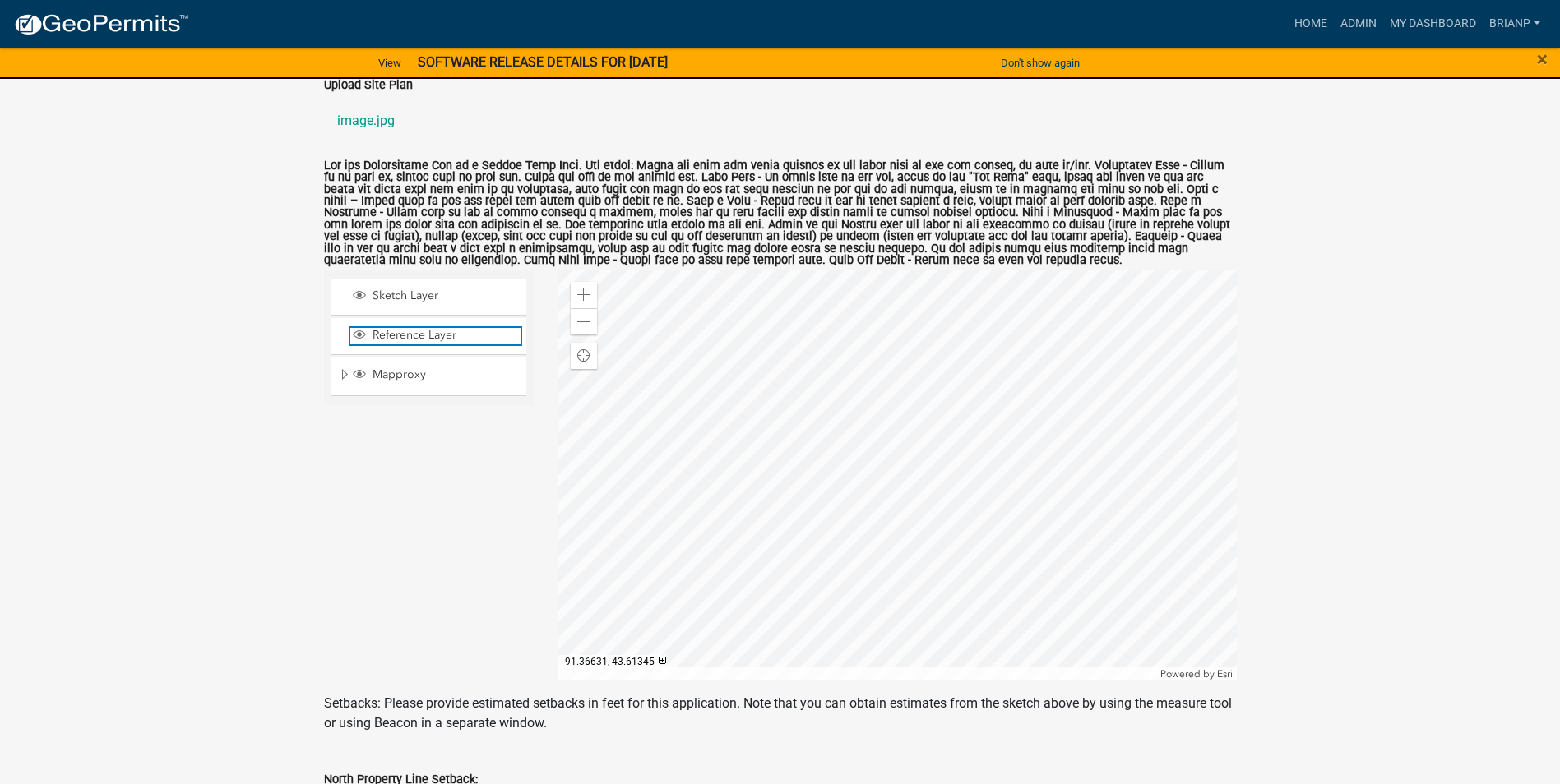
click at [359, 341] on span "Layer List" at bounding box center [359, 334] width 13 height 13
click at [354, 302] on span "Layer List" at bounding box center [359, 295] width 13 height 13
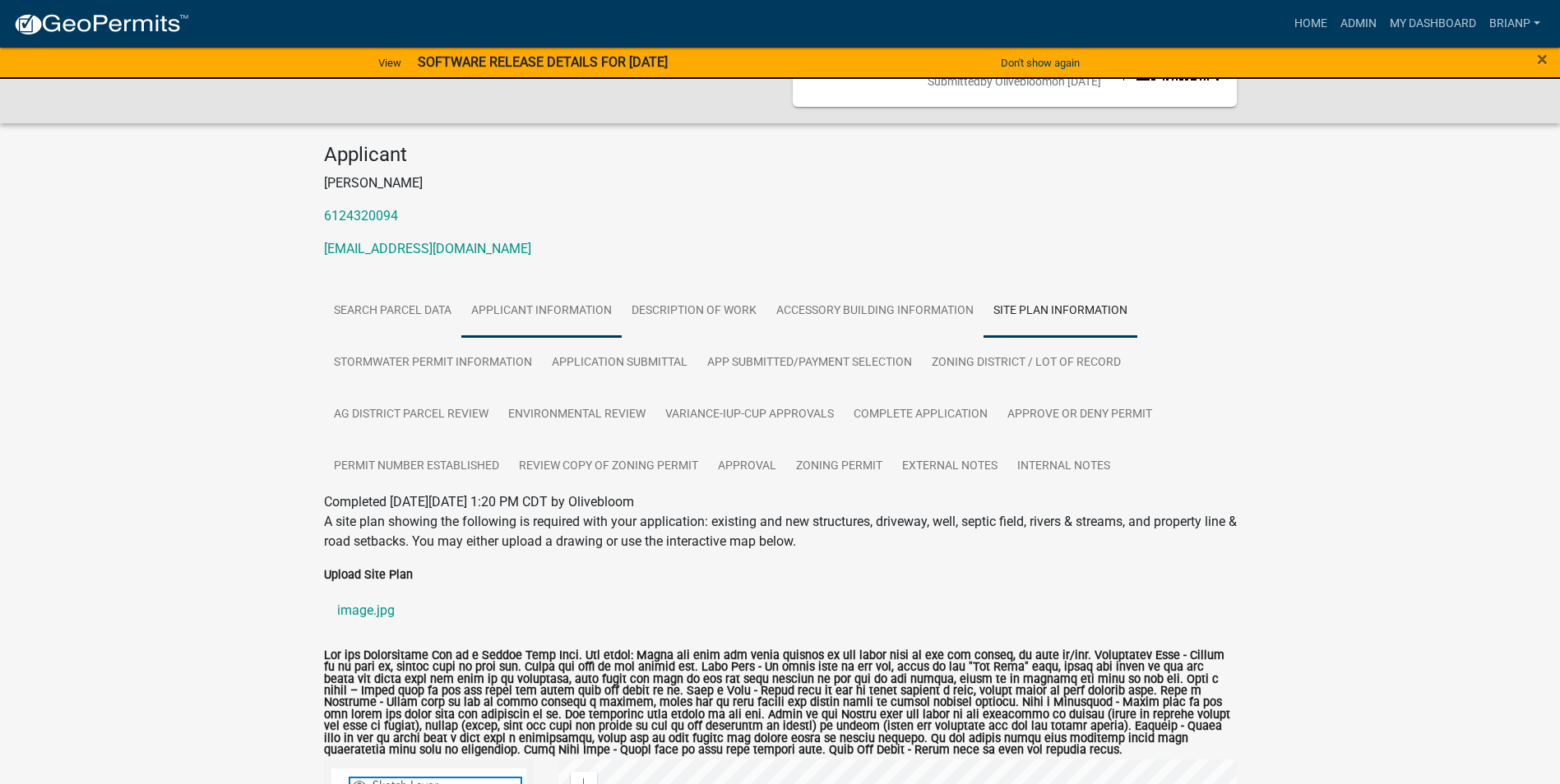
scroll to position [121, 0]
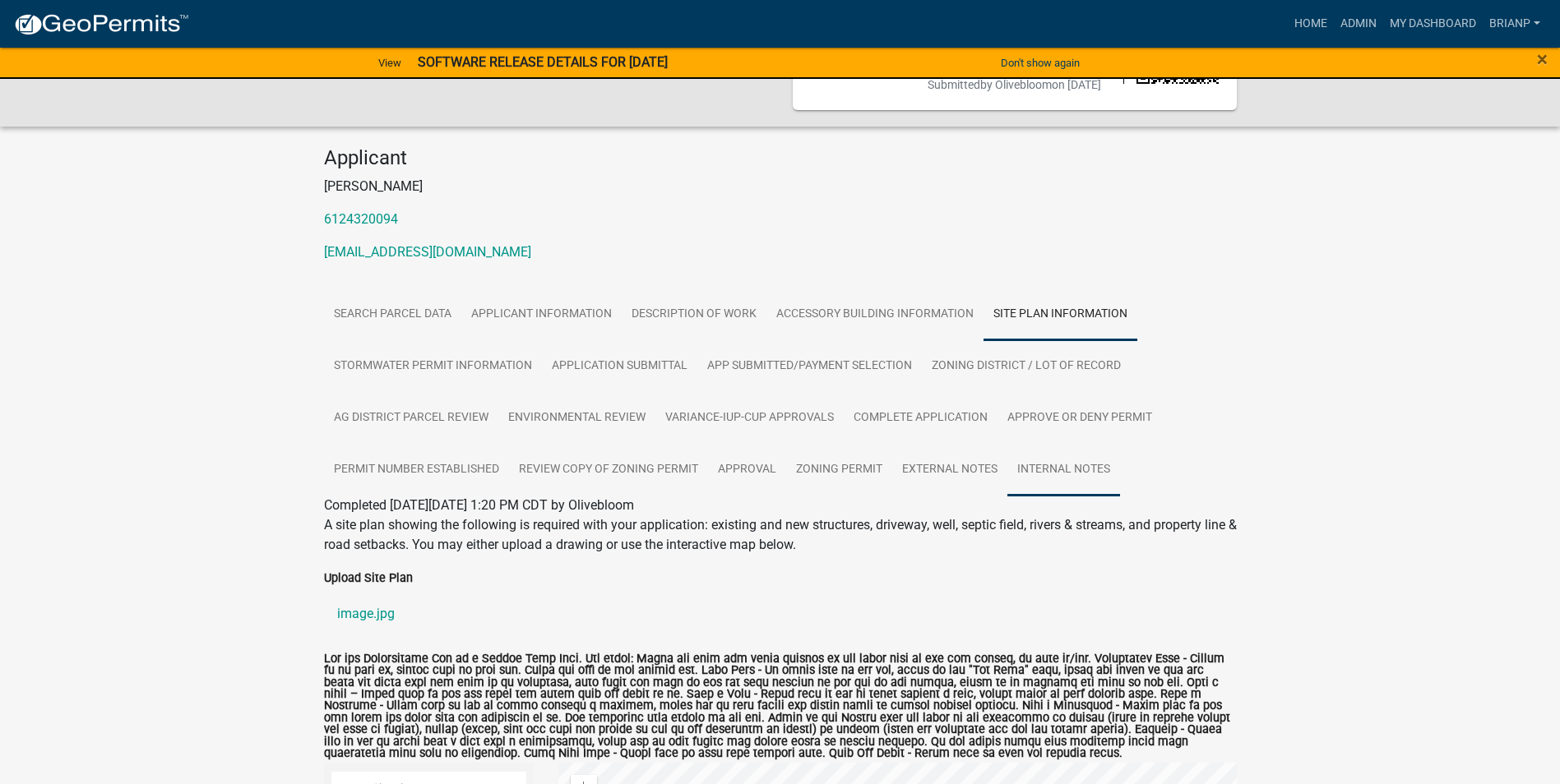
click at [1043, 488] on link "Internal Notes" at bounding box center [1064, 470] width 113 height 53
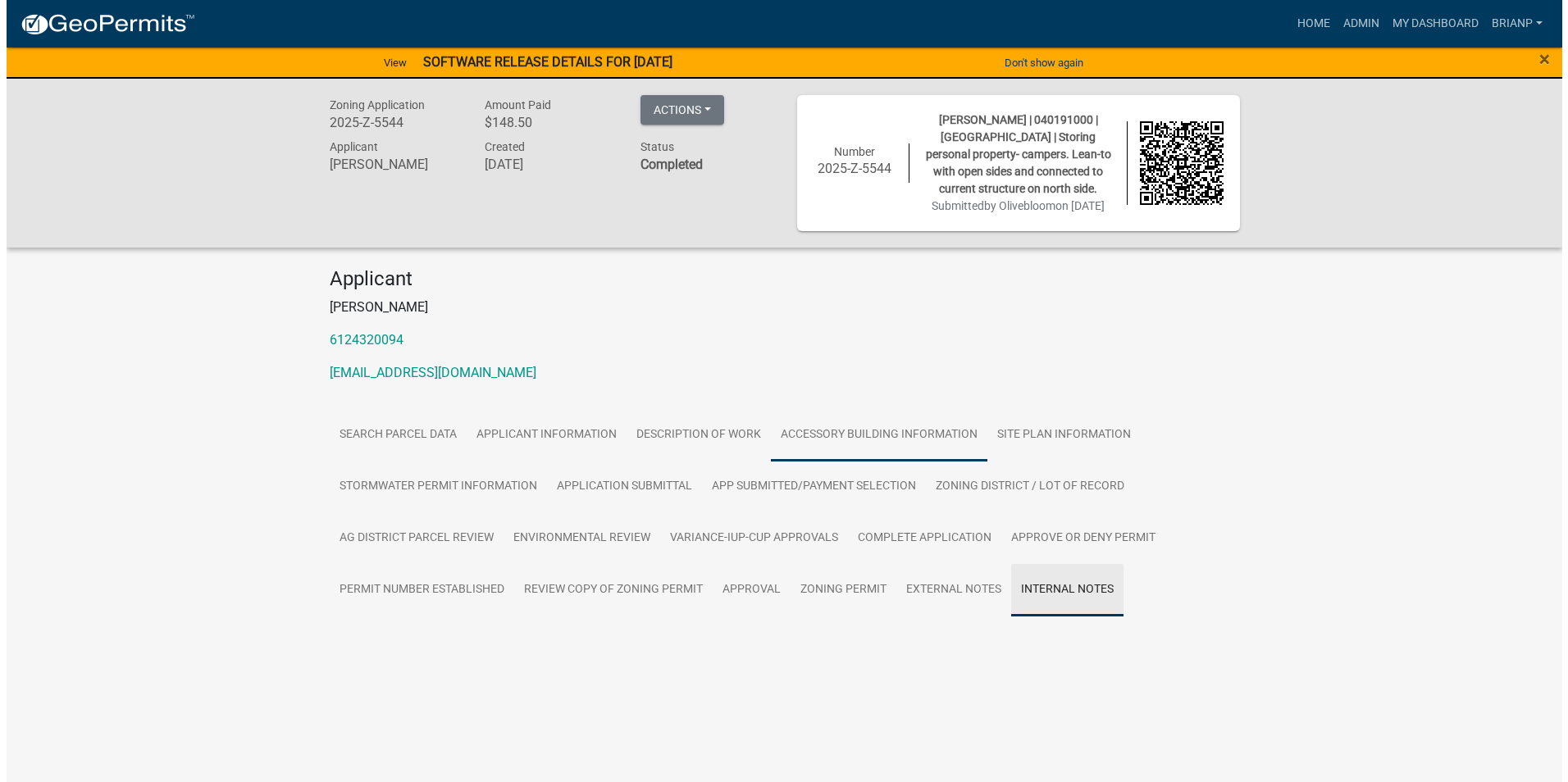
scroll to position [0, 0]
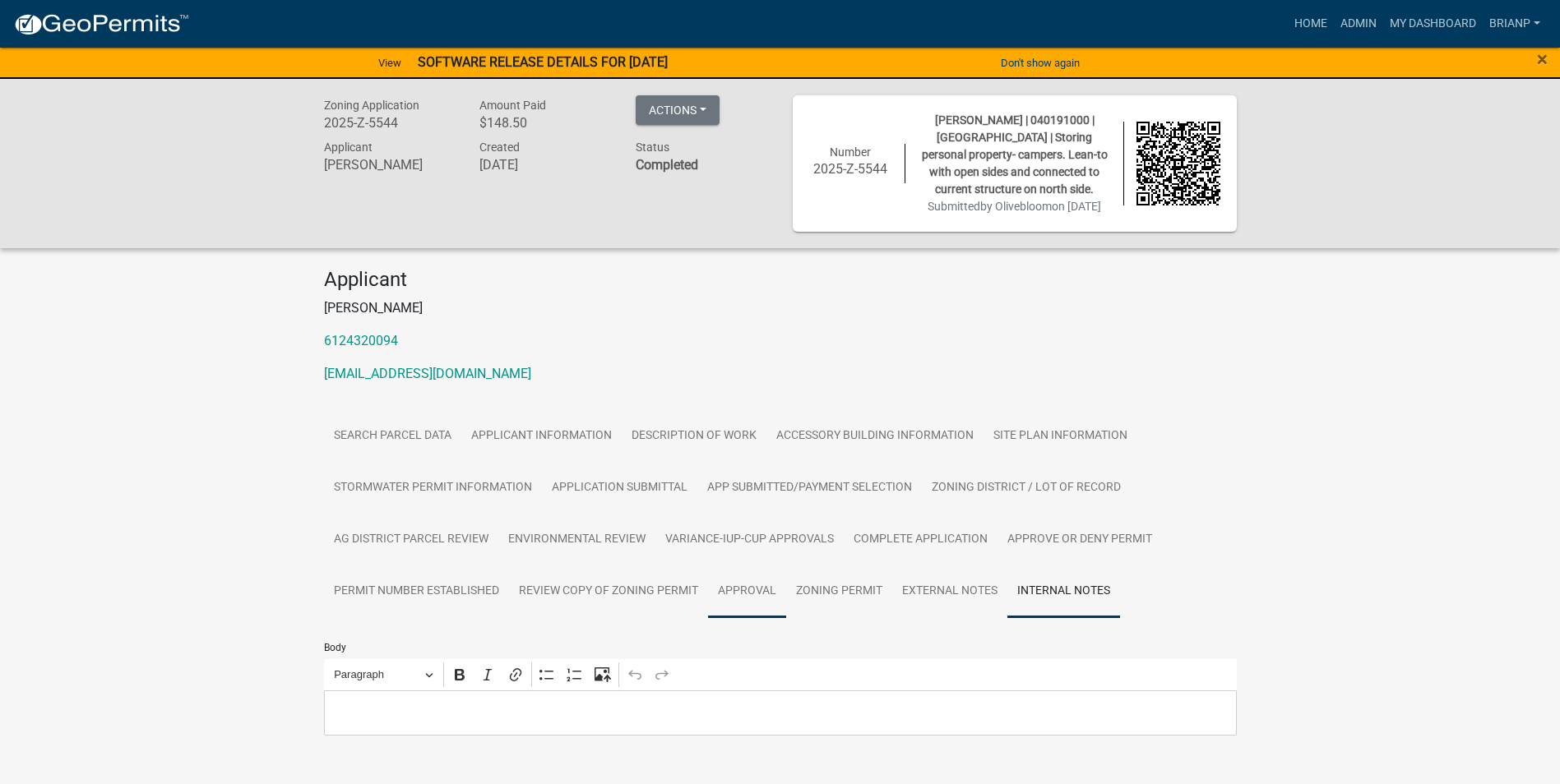
click at [747, 605] on link "APPROVAL" at bounding box center [747, 591] width 78 height 53
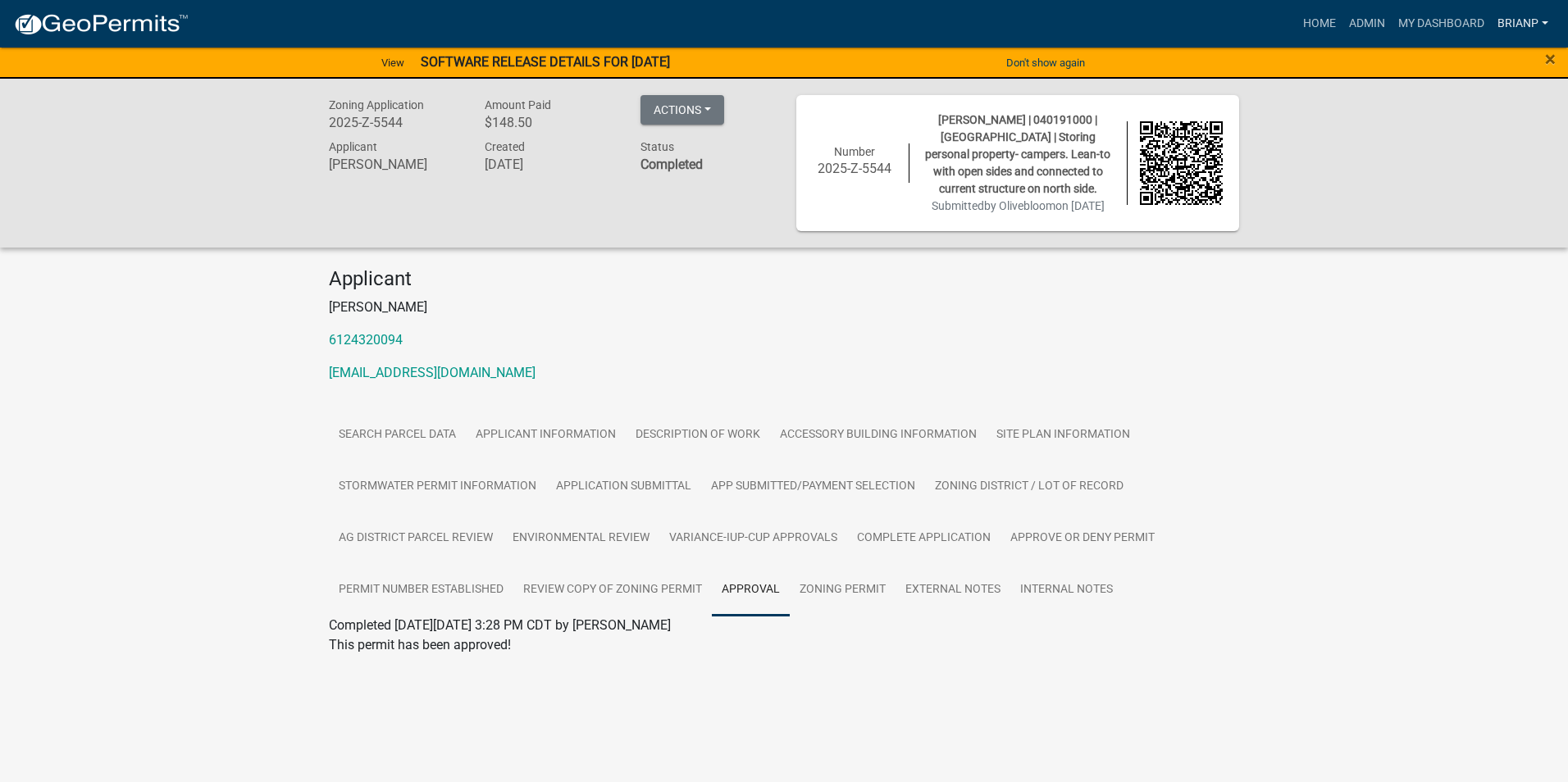
click at [1515, 19] on link "BrianP" at bounding box center [1523, 23] width 64 height 31
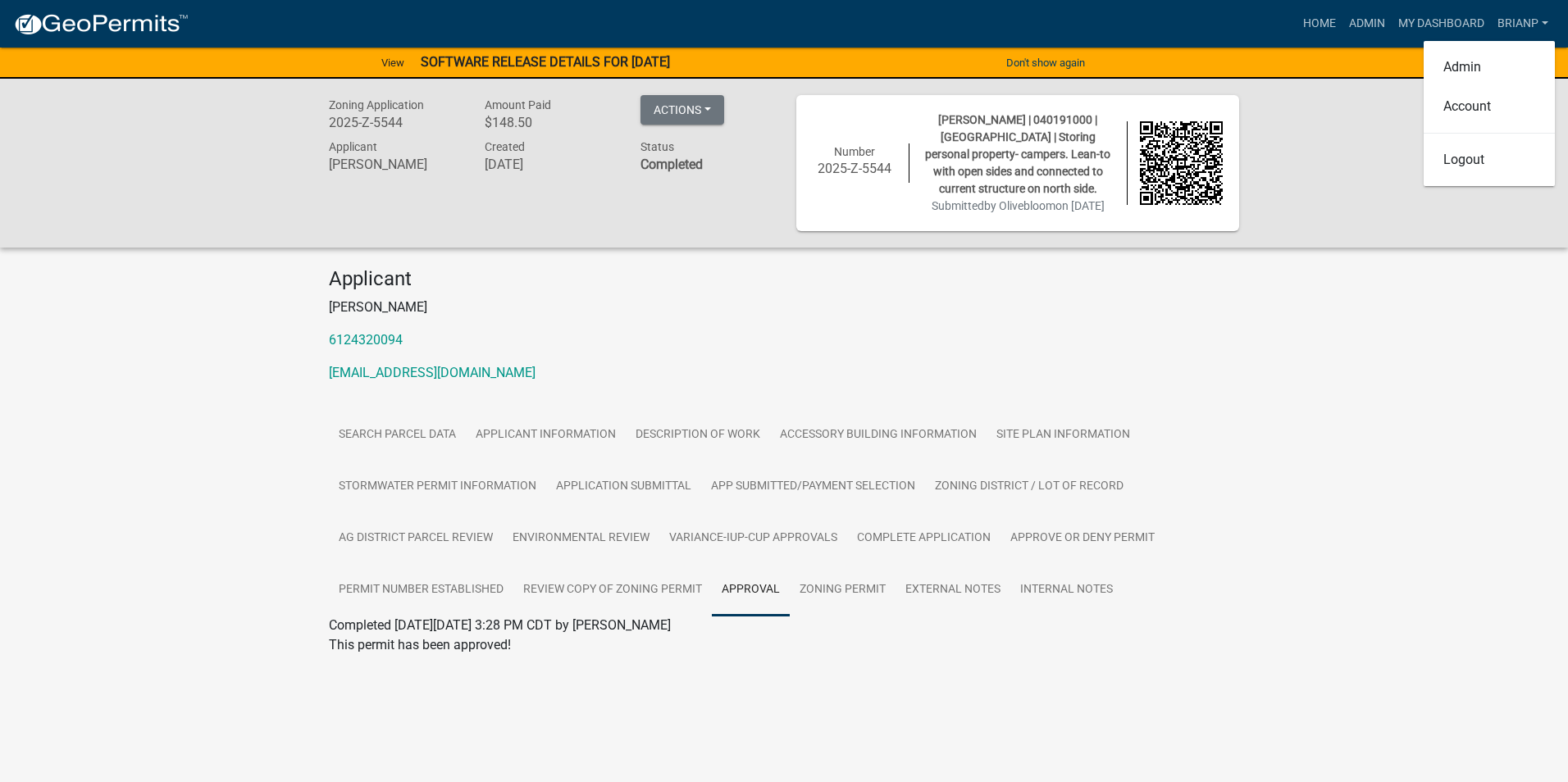
click at [1363, 398] on div "Zoning Application 2025-Z-5544 Amount Paid $148.50 Actions View receipt Printer…" at bounding box center [784, 398] width 1568 height 638
